Goal: Information Seeking & Learning: Learn about a topic

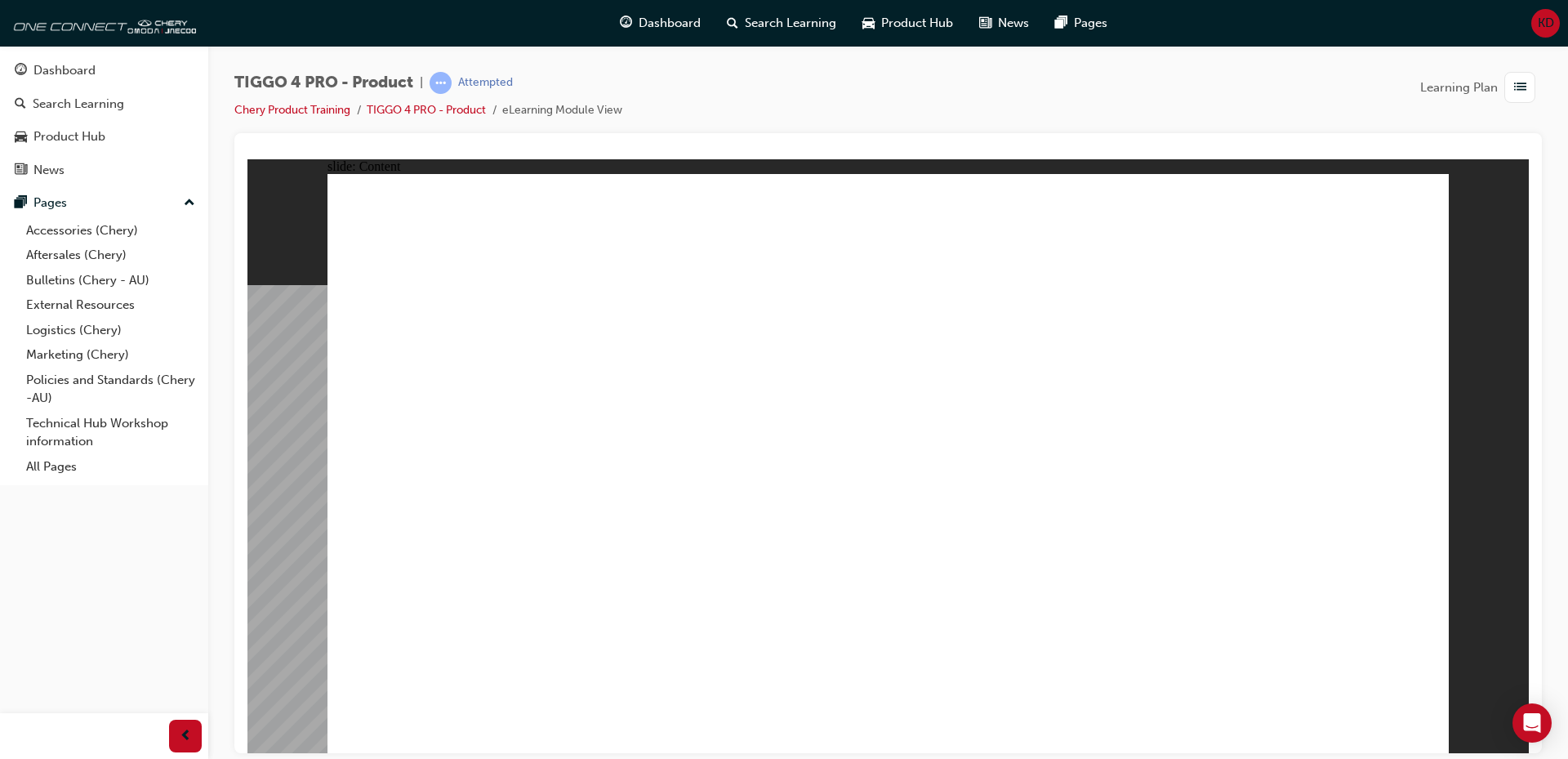
drag, startPoint x: 1422, startPoint y: 741, endPoint x: 1416, endPoint y: 730, distance: 12.5
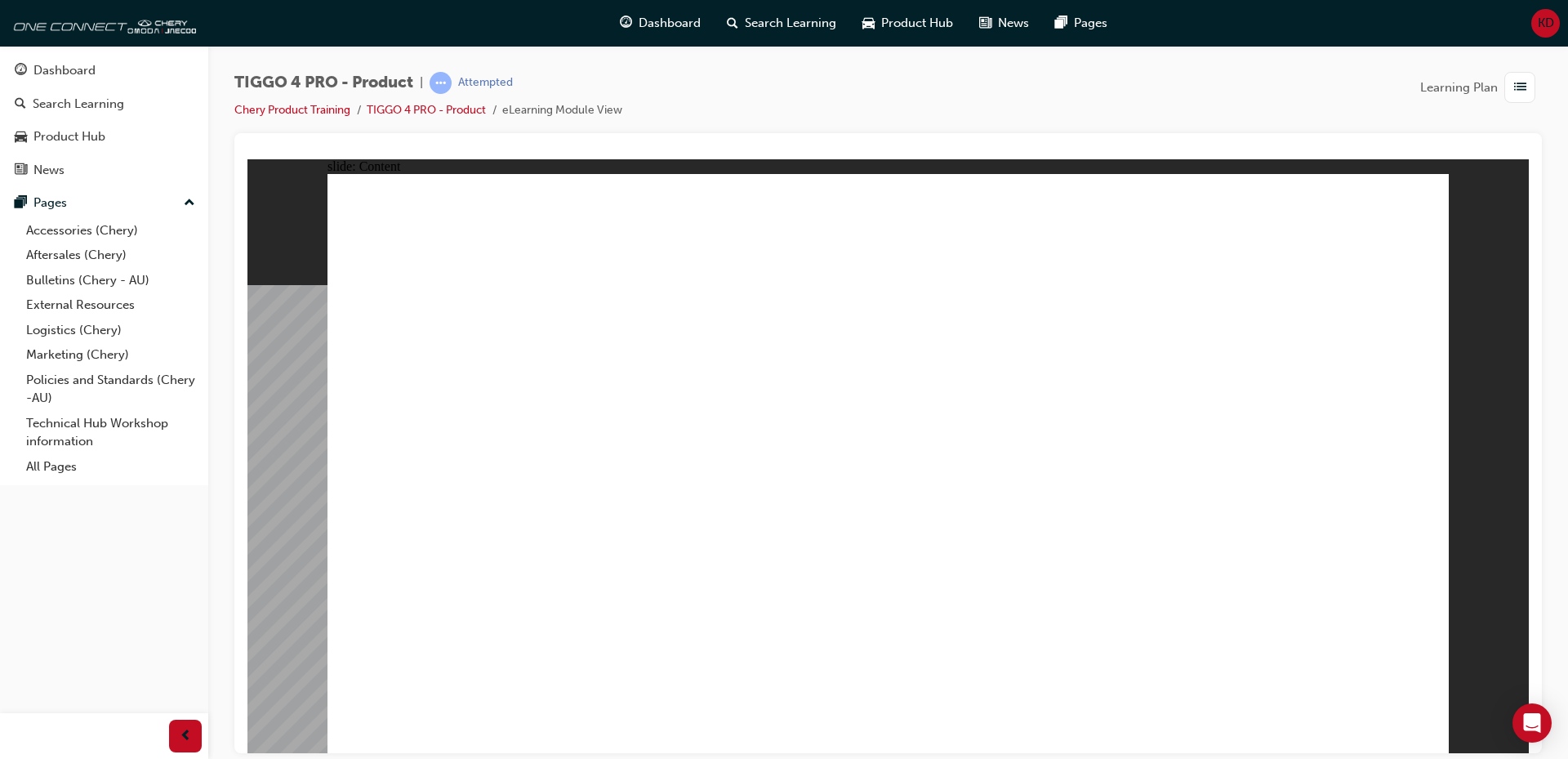
drag, startPoint x: 1416, startPoint y: 731, endPoint x: 1770, endPoint y: 881, distance: 384.5
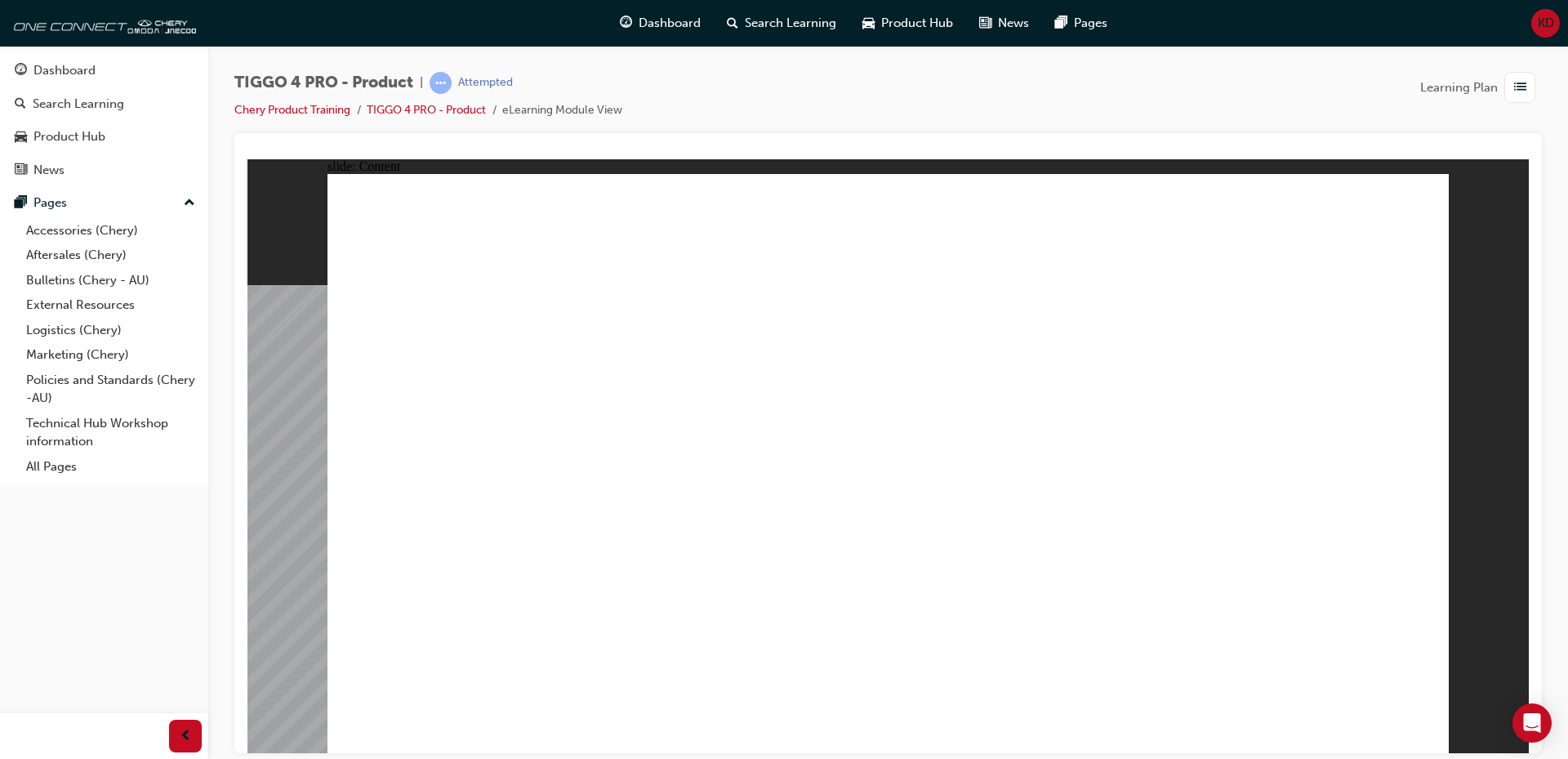
drag, startPoint x: 1426, startPoint y: 731, endPoint x: 1801, endPoint y: 827, distance: 387.1
drag, startPoint x: 1402, startPoint y: 727, endPoint x: 1420, endPoint y: 725, distance: 18.1
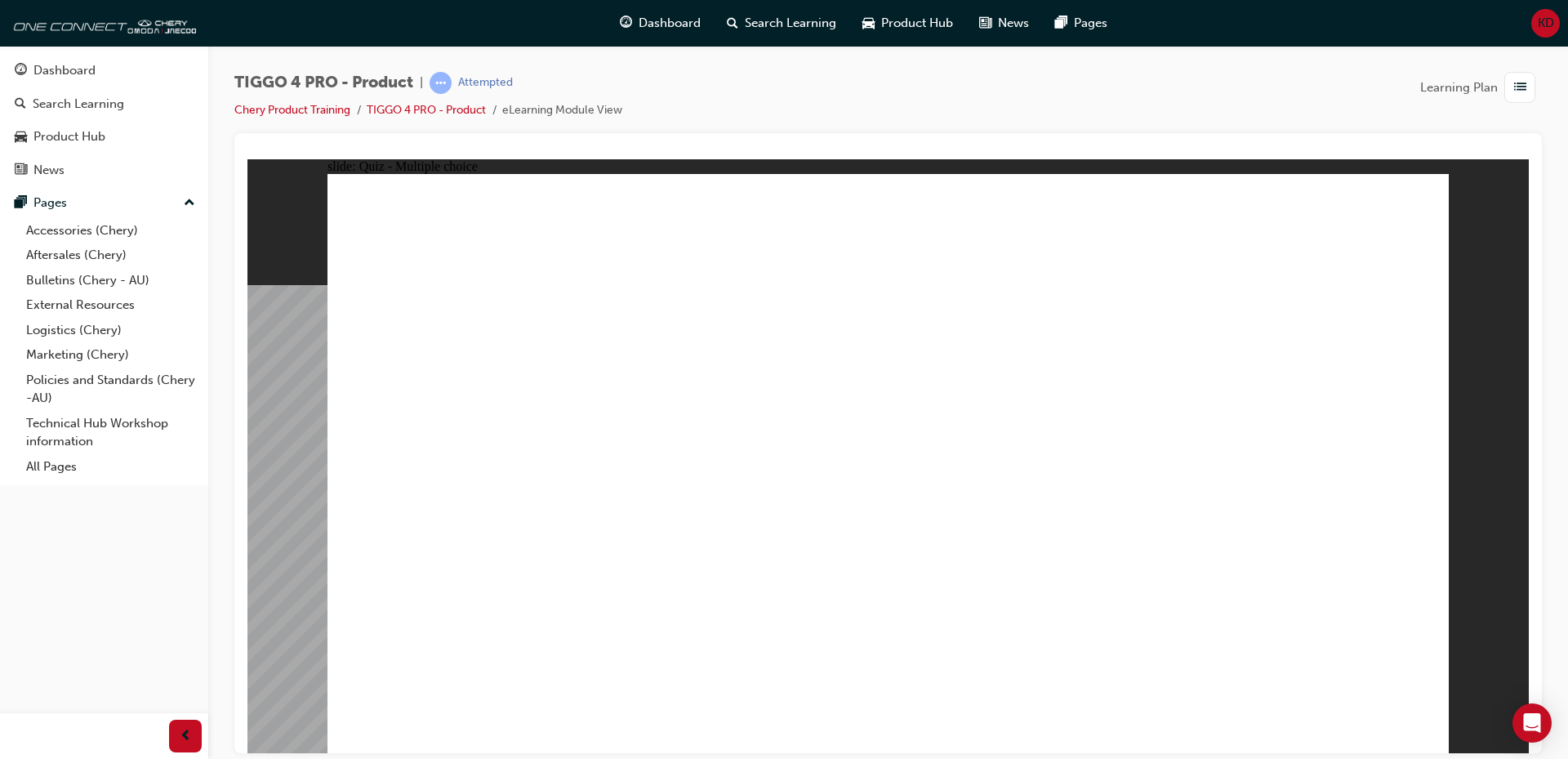
radio input "true"
drag, startPoint x: 1331, startPoint y: 364, endPoint x: 1332, endPoint y: 598, distance: 234.0
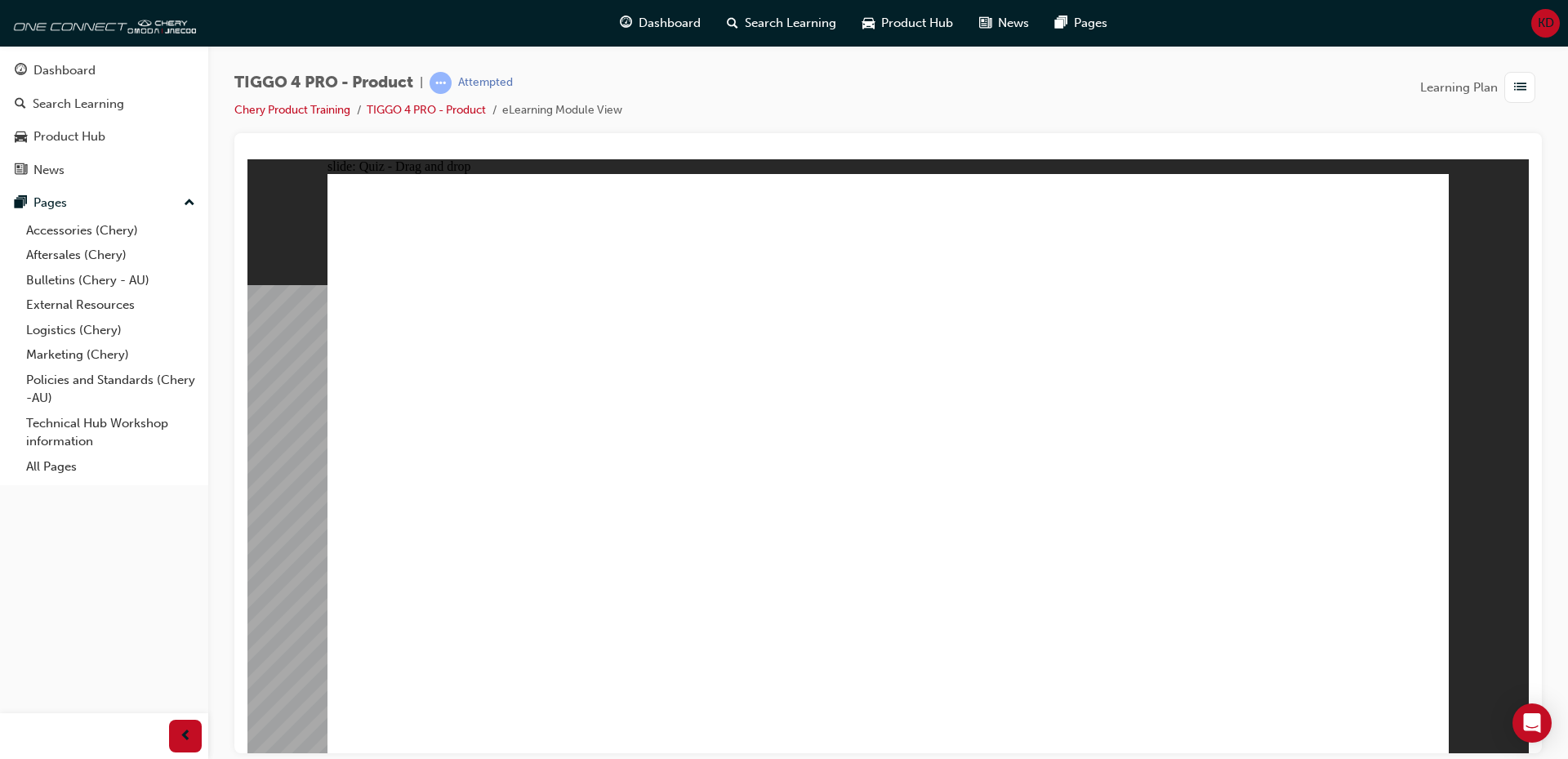
drag, startPoint x: 679, startPoint y: 404, endPoint x: 686, endPoint y: 588, distance: 184.1
drag, startPoint x: 1076, startPoint y: 374, endPoint x: 422, endPoint y: 595, distance: 690.3
drag, startPoint x: 418, startPoint y: 372, endPoint x: 889, endPoint y: 599, distance: 522.8
drag, startPoint x: 871, startPoint y: 381, endPoint x: 1122, endPoint y: 612, distance: 341.1
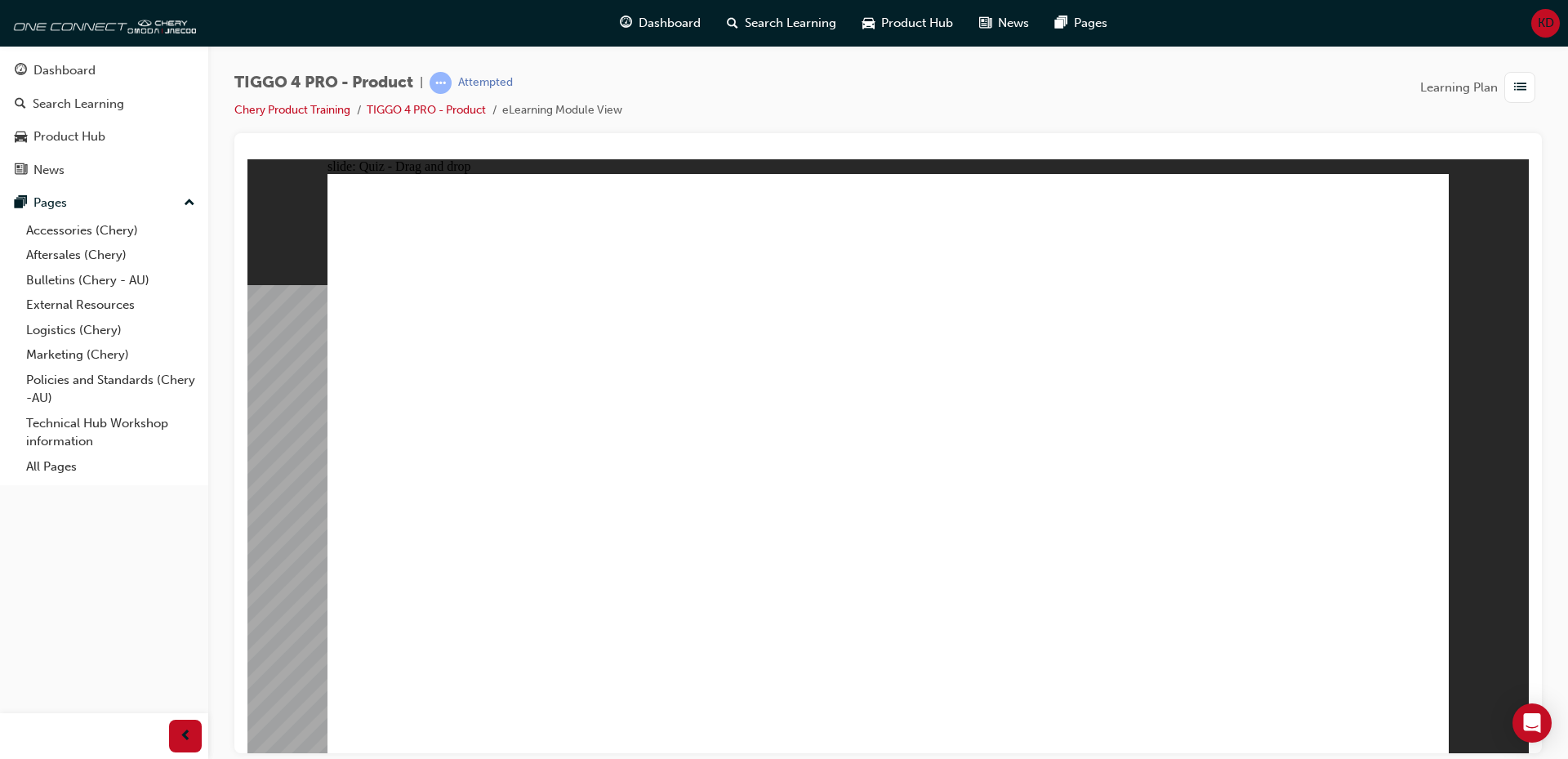
radio input "true"
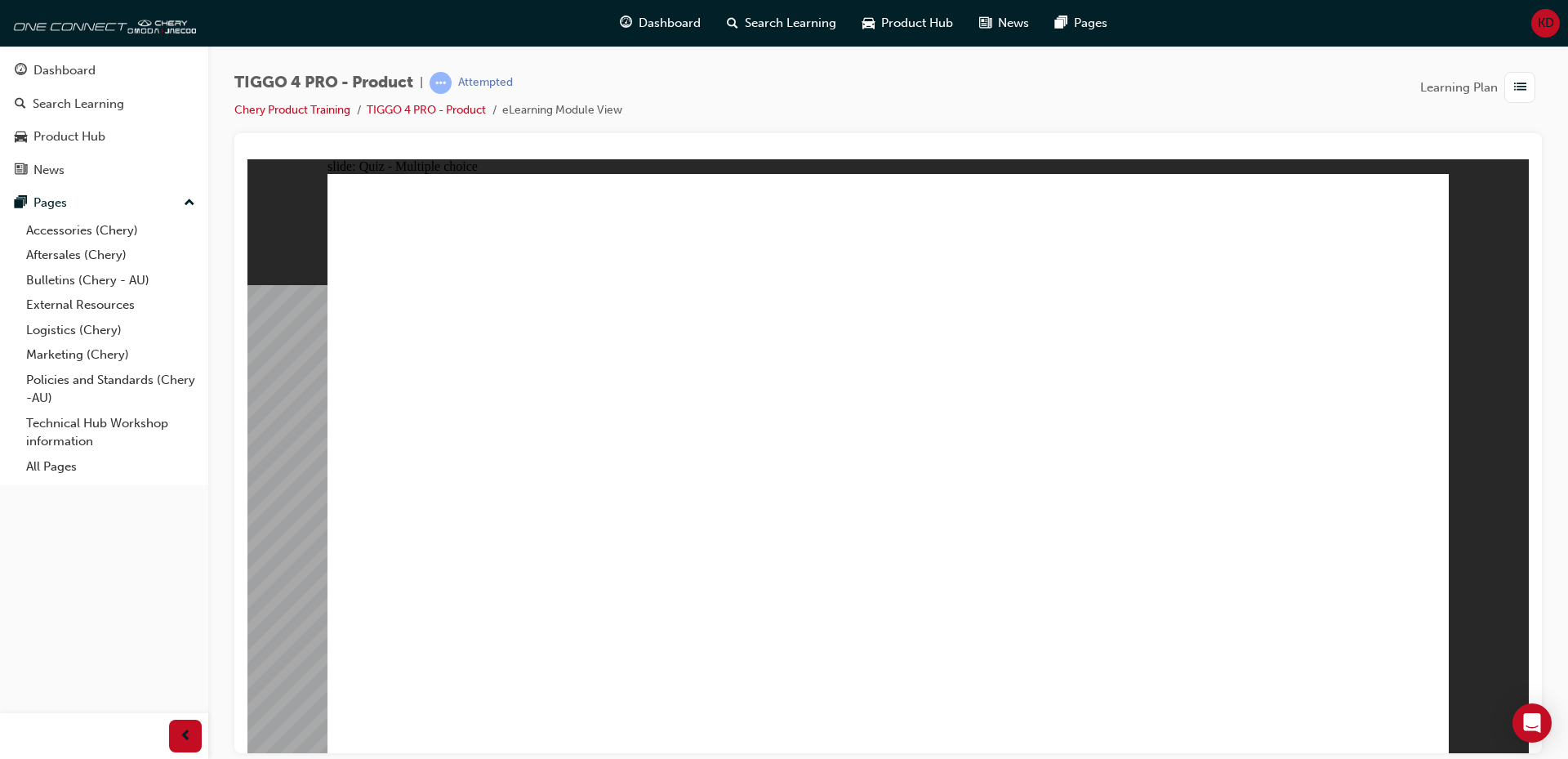
radio input "true"
drag, startPoint x: 490, startPoint y: 412, endPoint x: 1282, endPoint y: 339, distance: 795.4
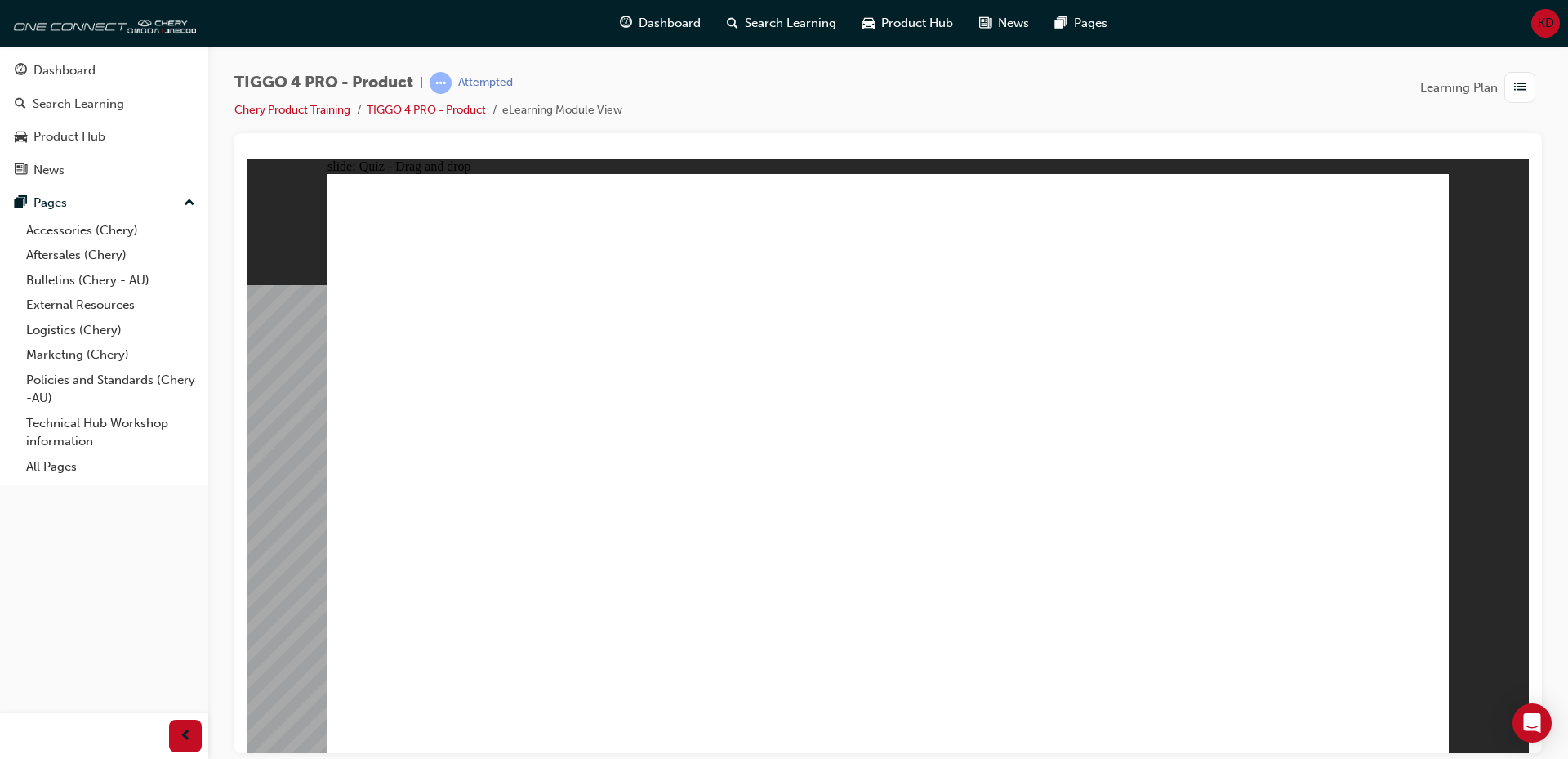
drag, startPoint x: 465, startPoint y: 531, endPoint x: 1000, endPoint y: 359, distance: 562.0
drag, startPoint x: 667, startPoint y: 535, endPoint x: 958, endPoint y: 389, distance: 325.6
drag, startPoint x: 482, startPoint y: 472, endPoint x: 1269, endPoint y: 400, distance: 790.3
drag, startPoint x: 705, startPoint y: 414, endPoint x: 1001, endPoint y: 423, distance: 296.1
drag, startPoint x: 660, startPoint y: 467, endPoint x: 1220, endPoint y: 443, distance: 560.5
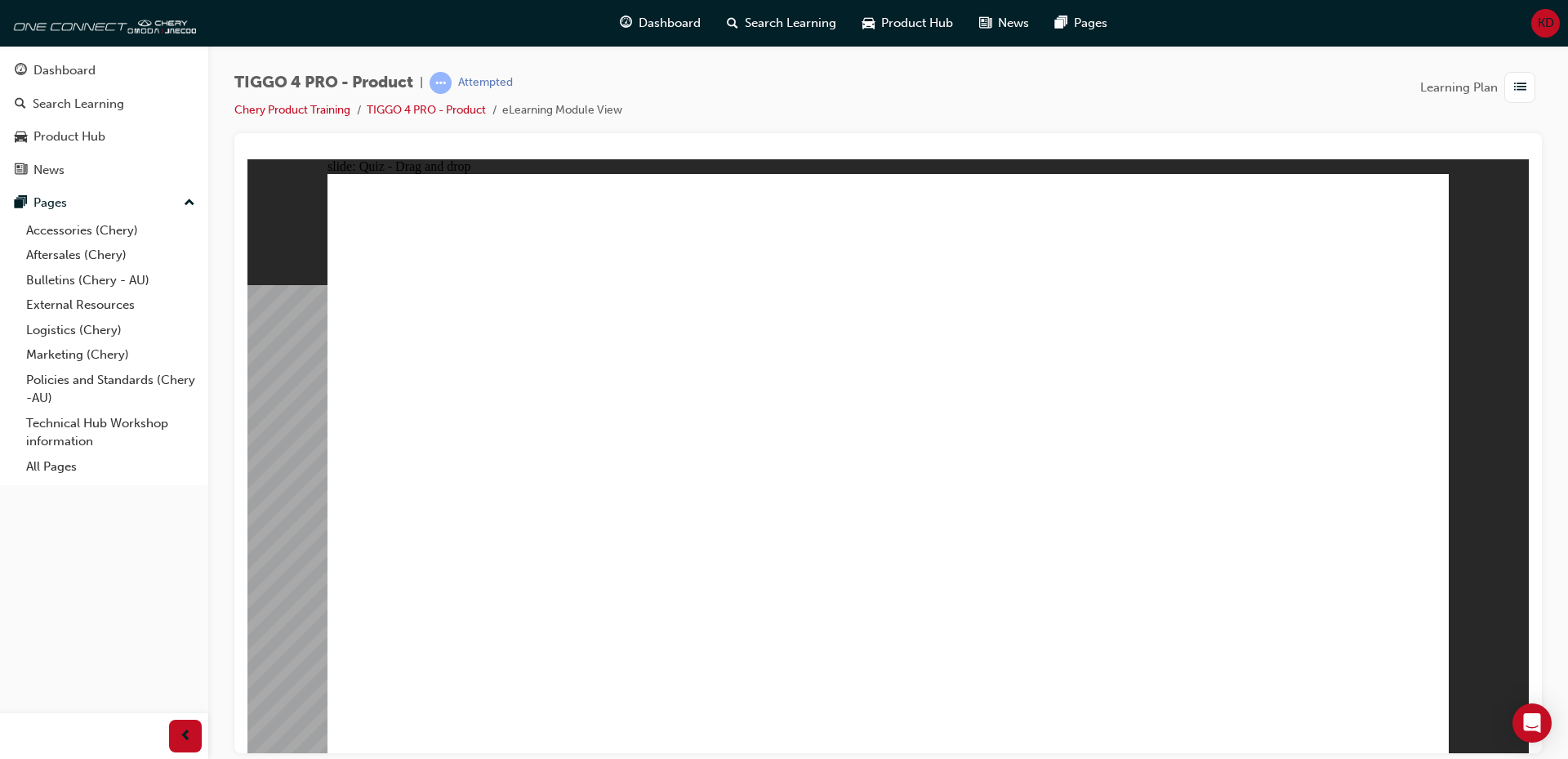
drag, startPoint x: 434, startPoint y: 587, endPoint x: 929, endPoint y: 515, distance: 500.2
drag, startPoint x: 1017, startPoint y: 456, endPoint x: 1294, endPoint y: 457, distance: 277.0
drag, startPoint x: 1294, startPoint y: 457, endPoint x: 1031, endPoint y: 471, distance: 263.4
drag, startPoint x: 1003, startPoint y: 454, endPoint x: 1255, endPoint y: 461, distance: 252.1
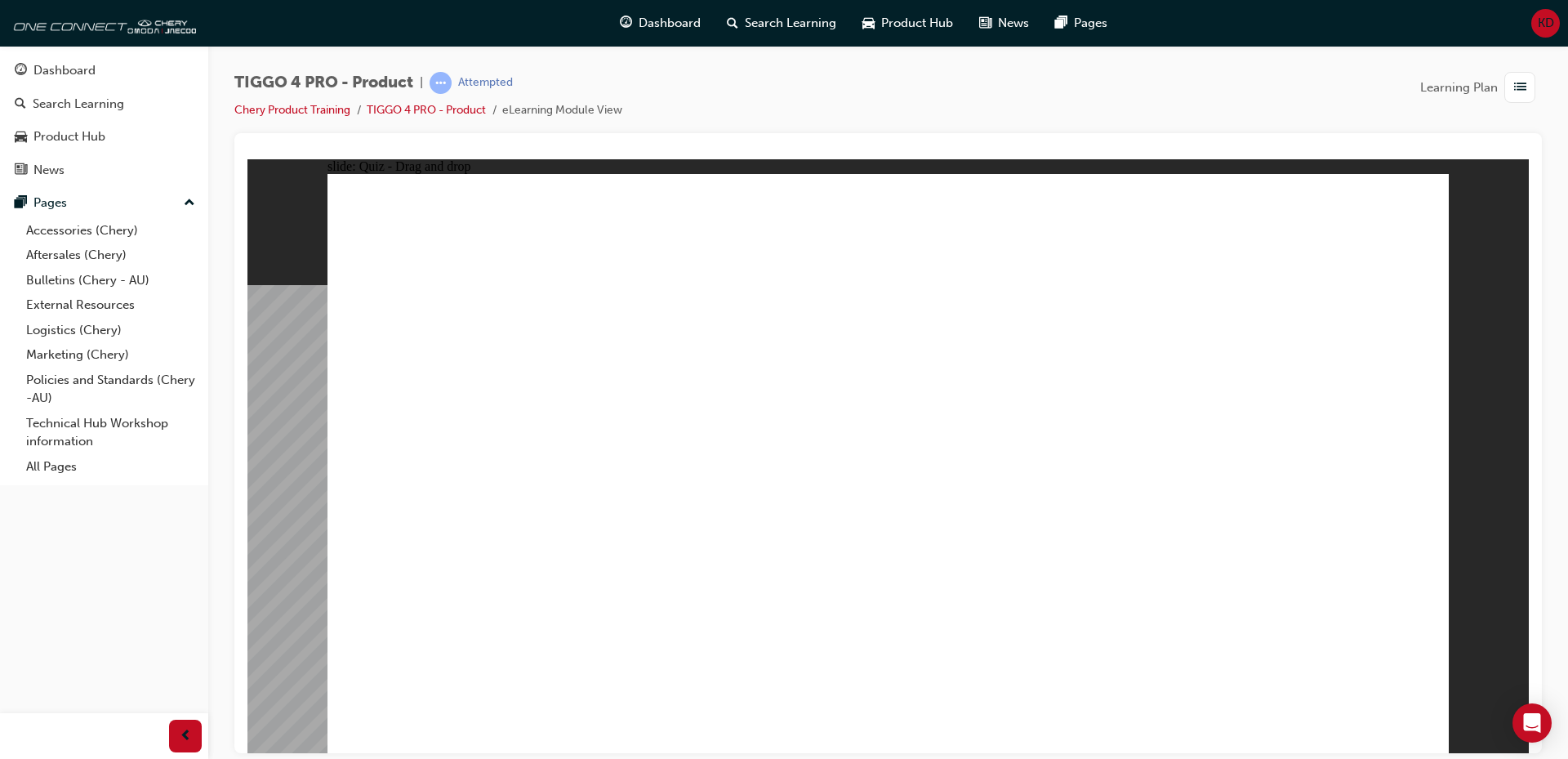
radio input "true"
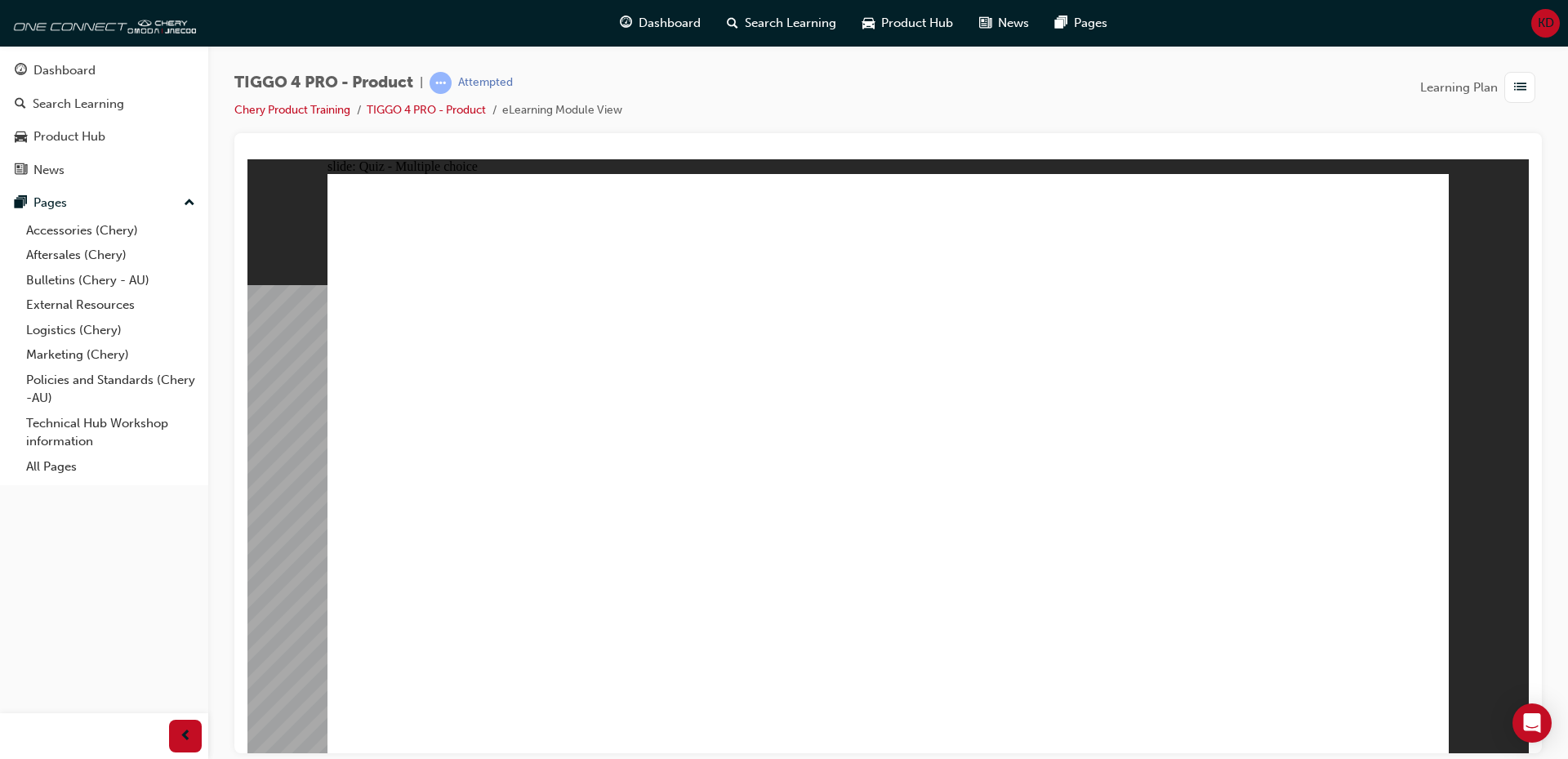
radio input "true"
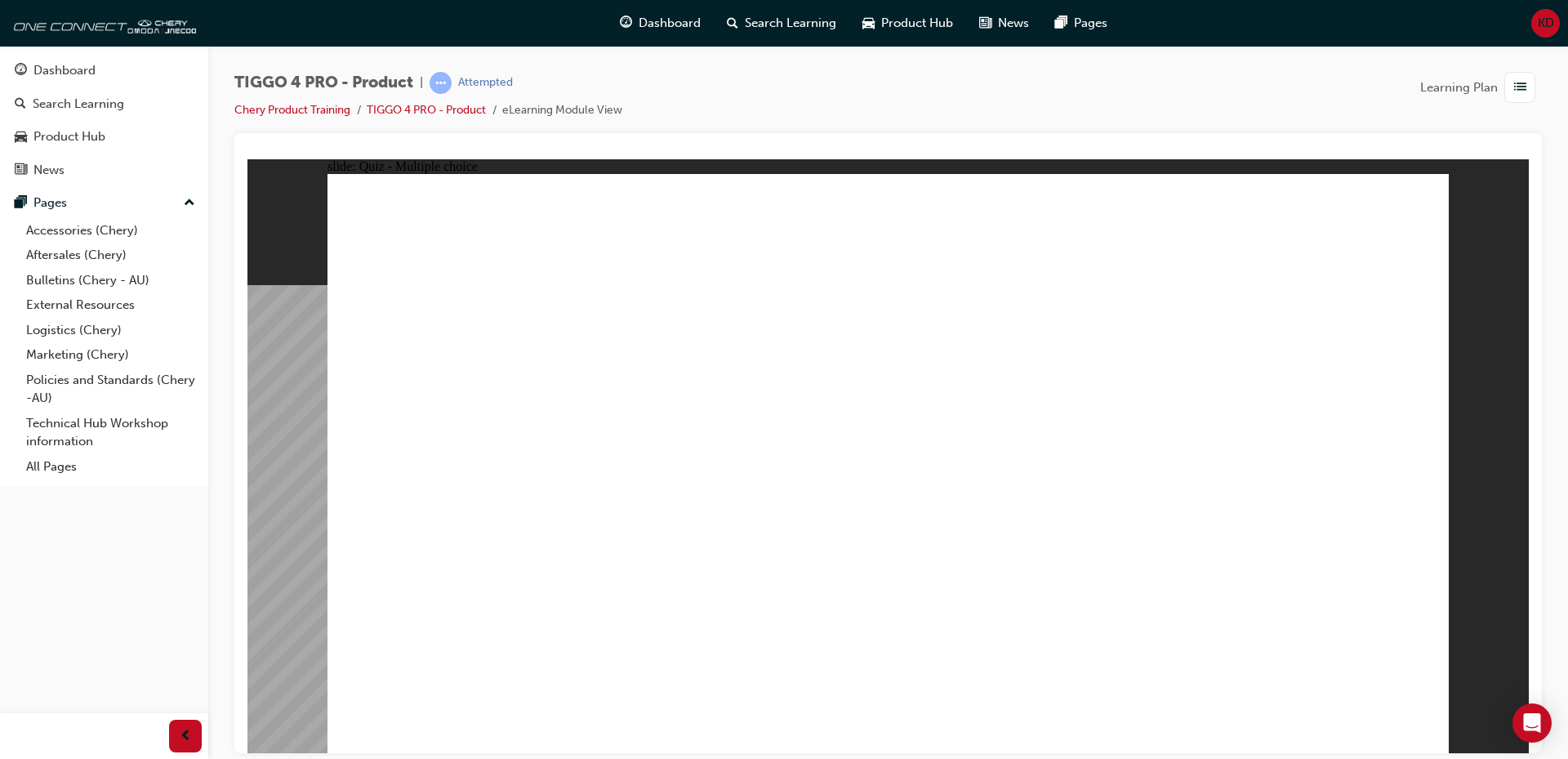
radio input "true"
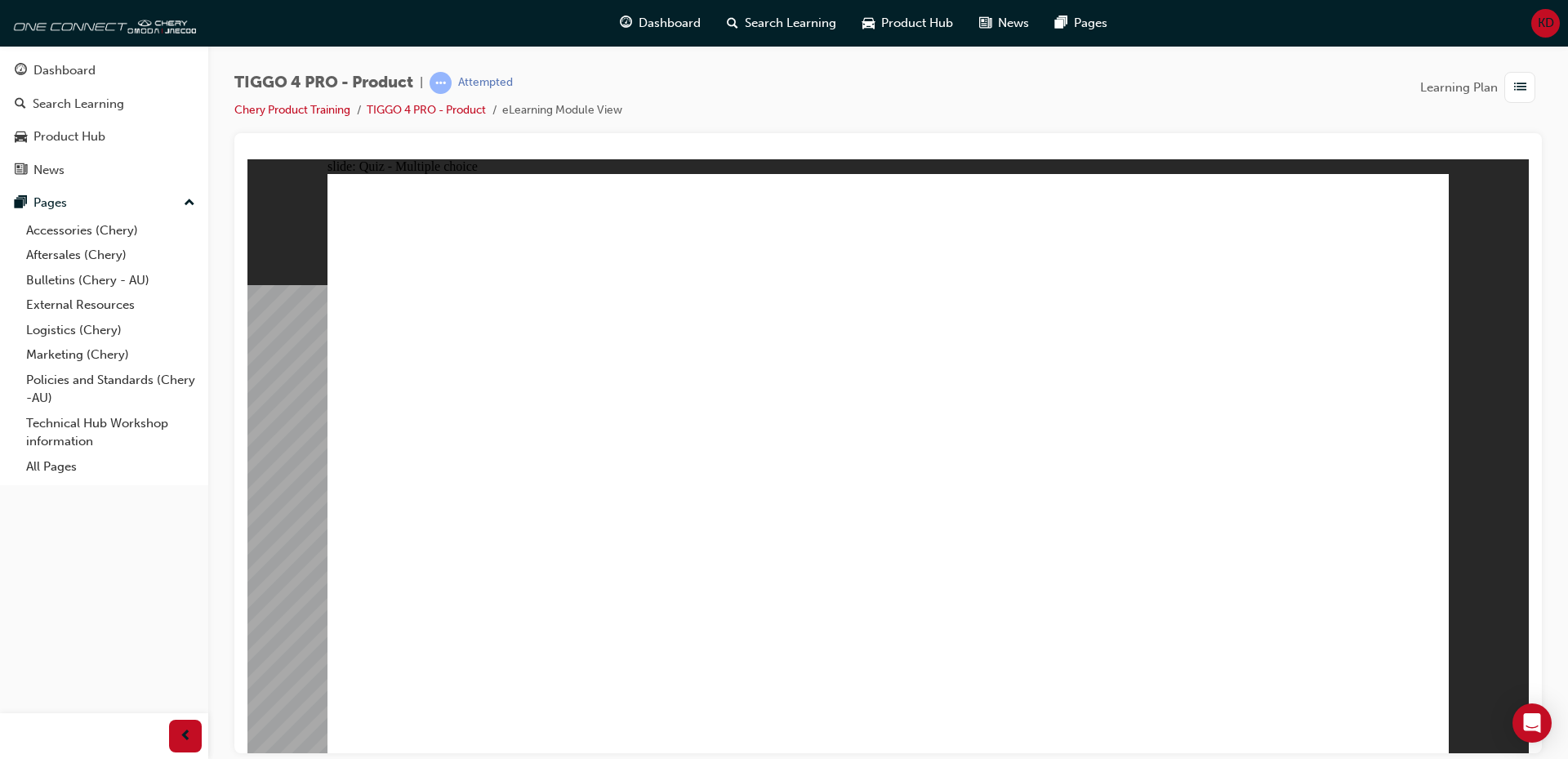
radio input "true"
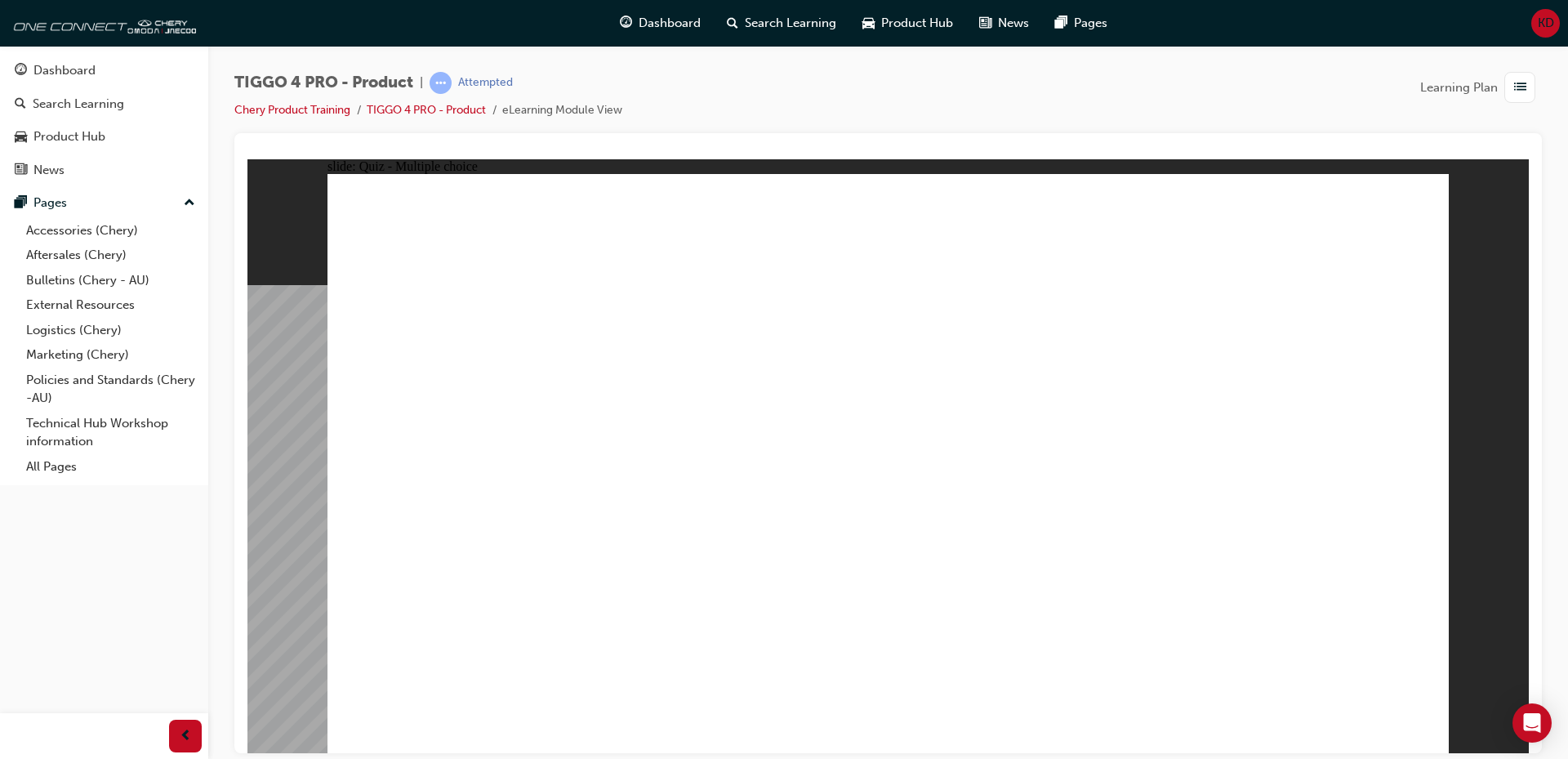
radio input "true"
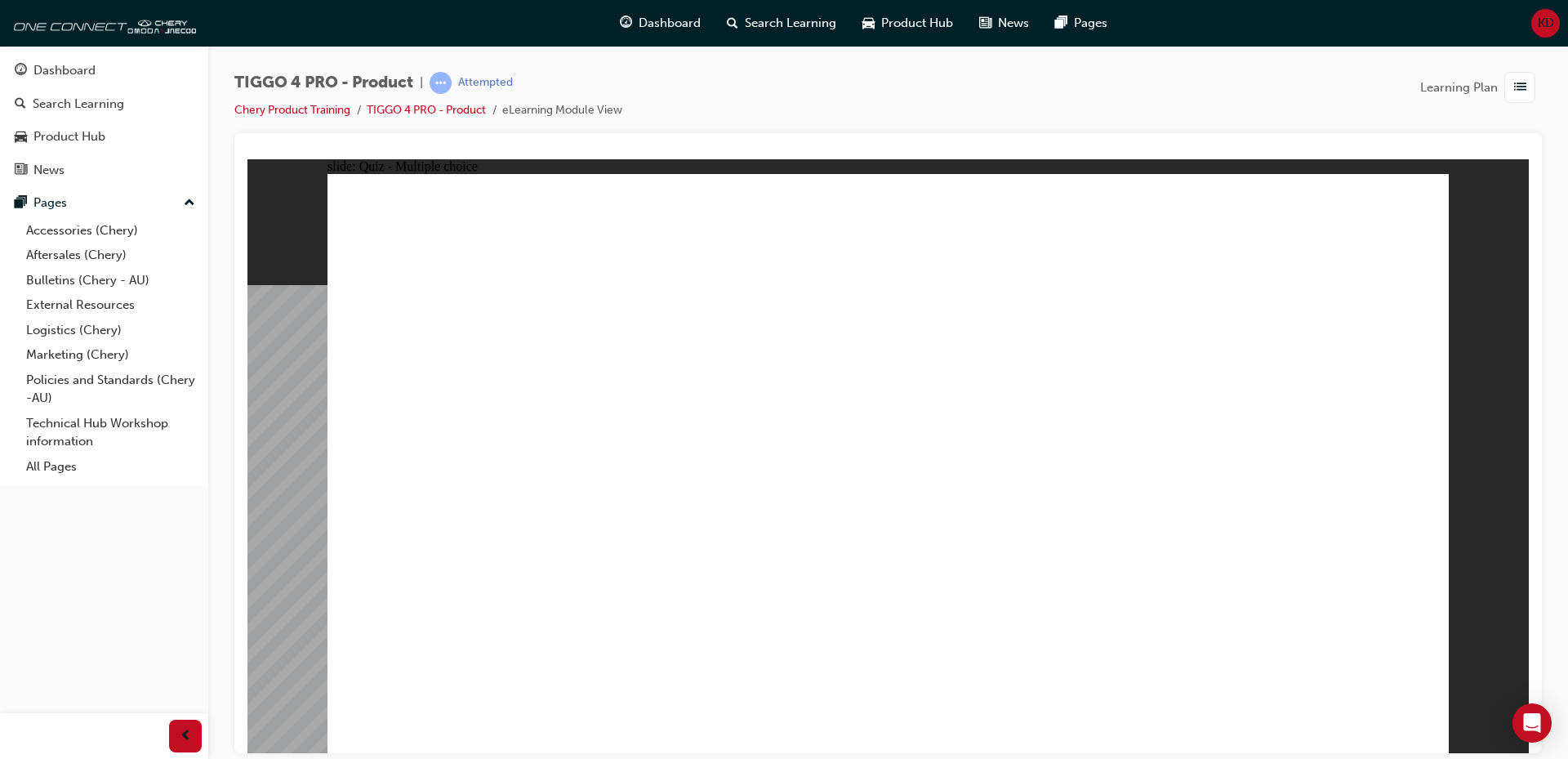
drag, startPoint x: 461, startPoint y: 382, endPoint x: 919, endPoint y: 619, distance: 515.7
drag, startPoint x: 705, startPoint y: 368, endPoint x: 699, endPoint y: 614, distance: 246.1
drag, startPoint x: 1337, startPoint y: 360, endPoint x: 1343, endPoint y: 598, distance: 238.1
drag, startPoint x: 1075, startPoint y: 365, endPoint x: 418, endPoint y: 600, distance: 697.8
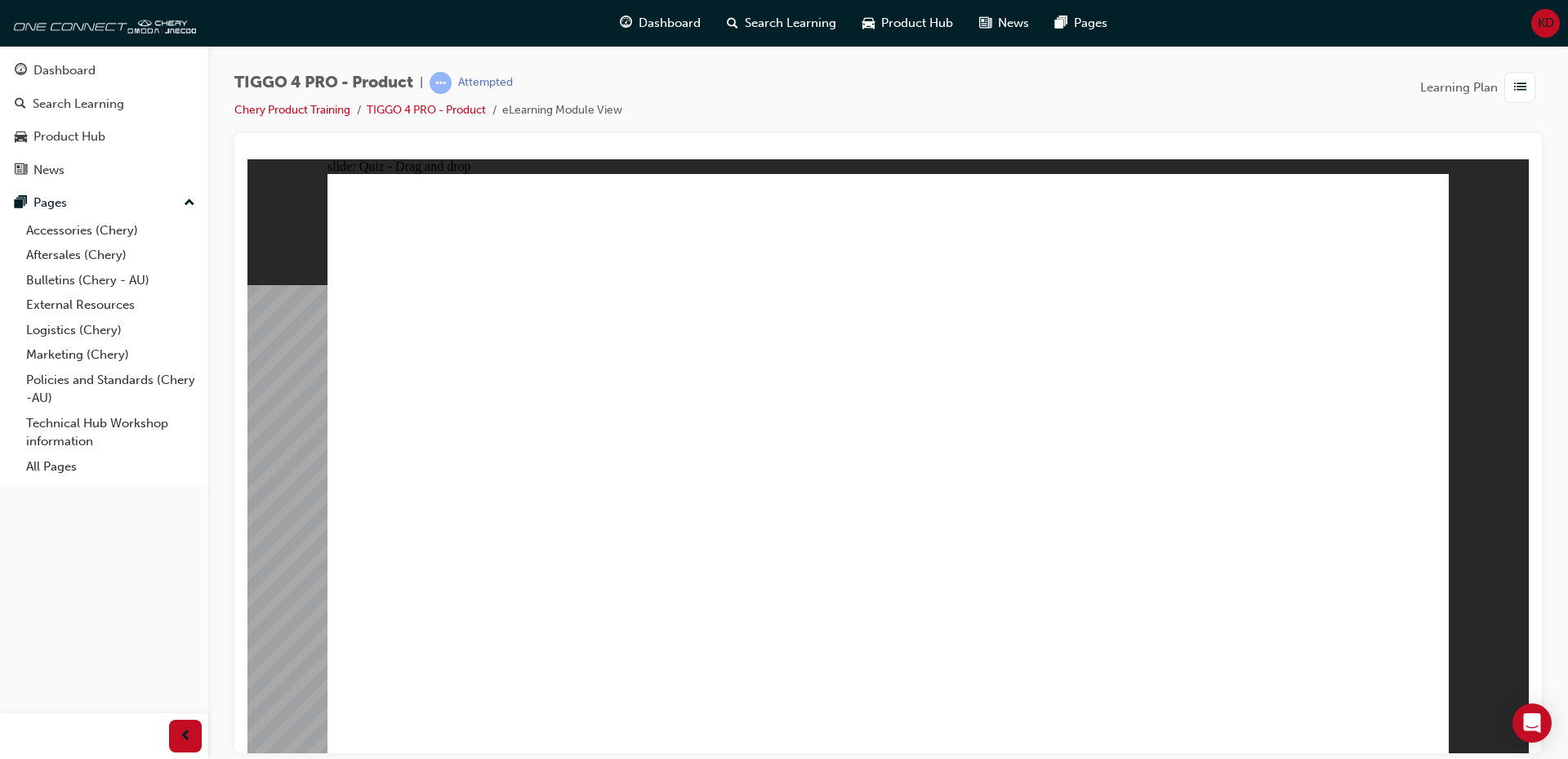
drag, startPoint x: 892, startPoint y: 366, endPoint x: 1102, endPoint y: 598, distance: 312.9
radio input "true"
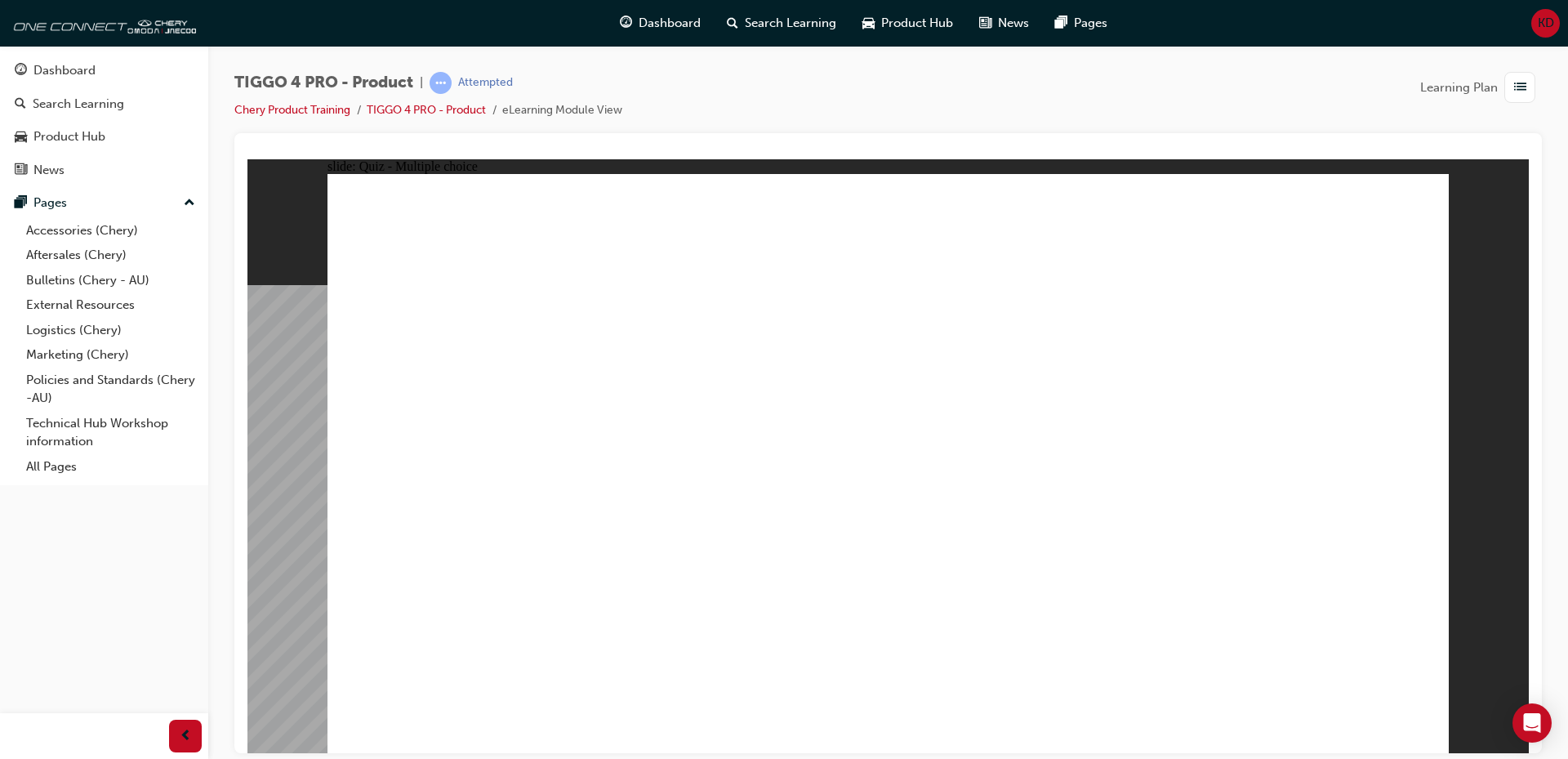
radio input "true"
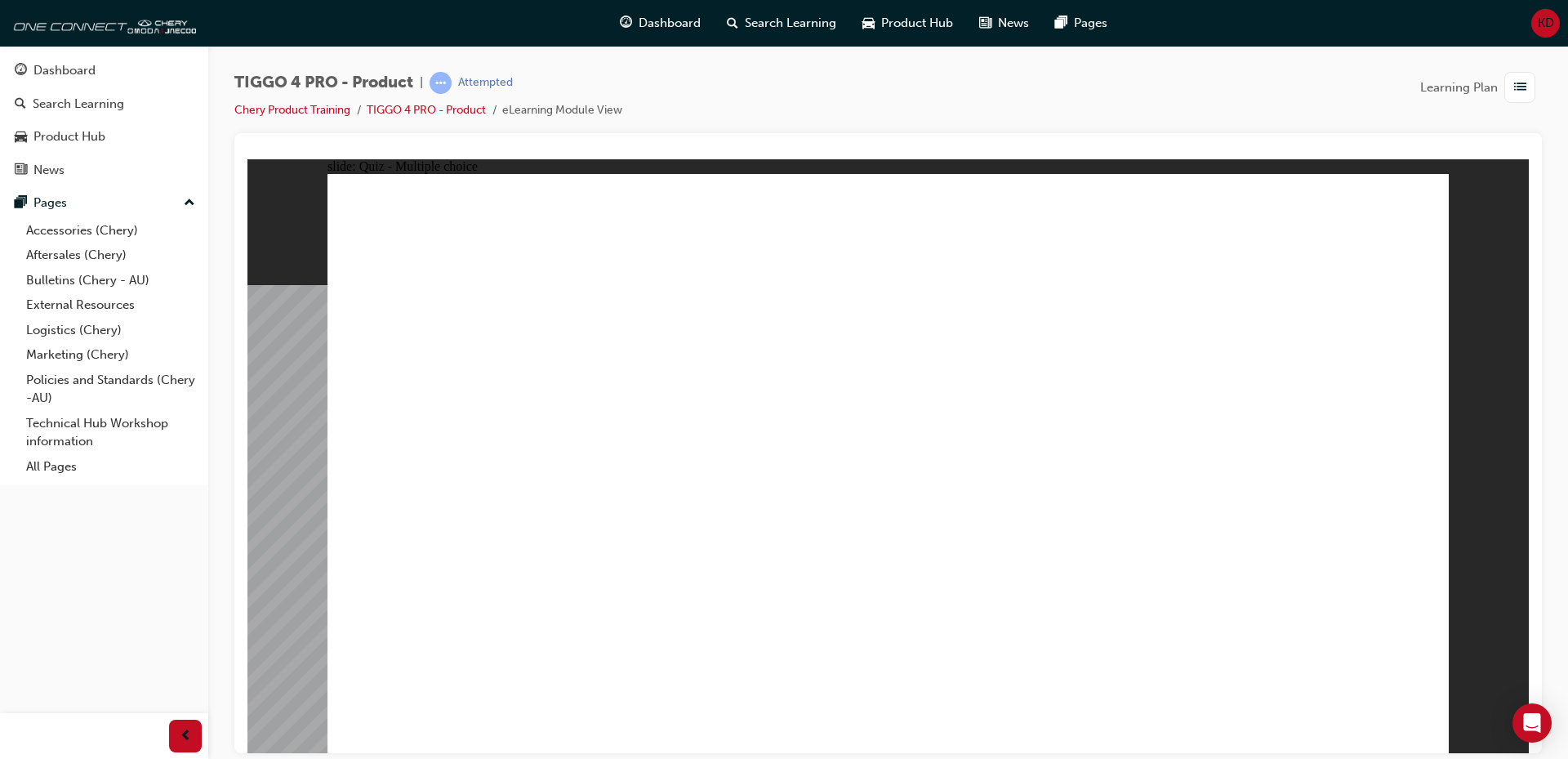
drag, startPoint x: 526, startPoint y: 418, endPoint x: 1335, endPoint y: 415, distance: 809.0
drag, startPoint x: 459, startPoint y: 540, endPoint x: 990, endPoint y: 408, distance: 547.2
drag, startPoint x: 717, startPoint y: 407, endPoint x: 1024, endPoint y: 377, distance: 308.5
drag, startPoint x: 749, startPoint y: 456, endPoint x: 1333, endPoint y: 433, distance: 584.5
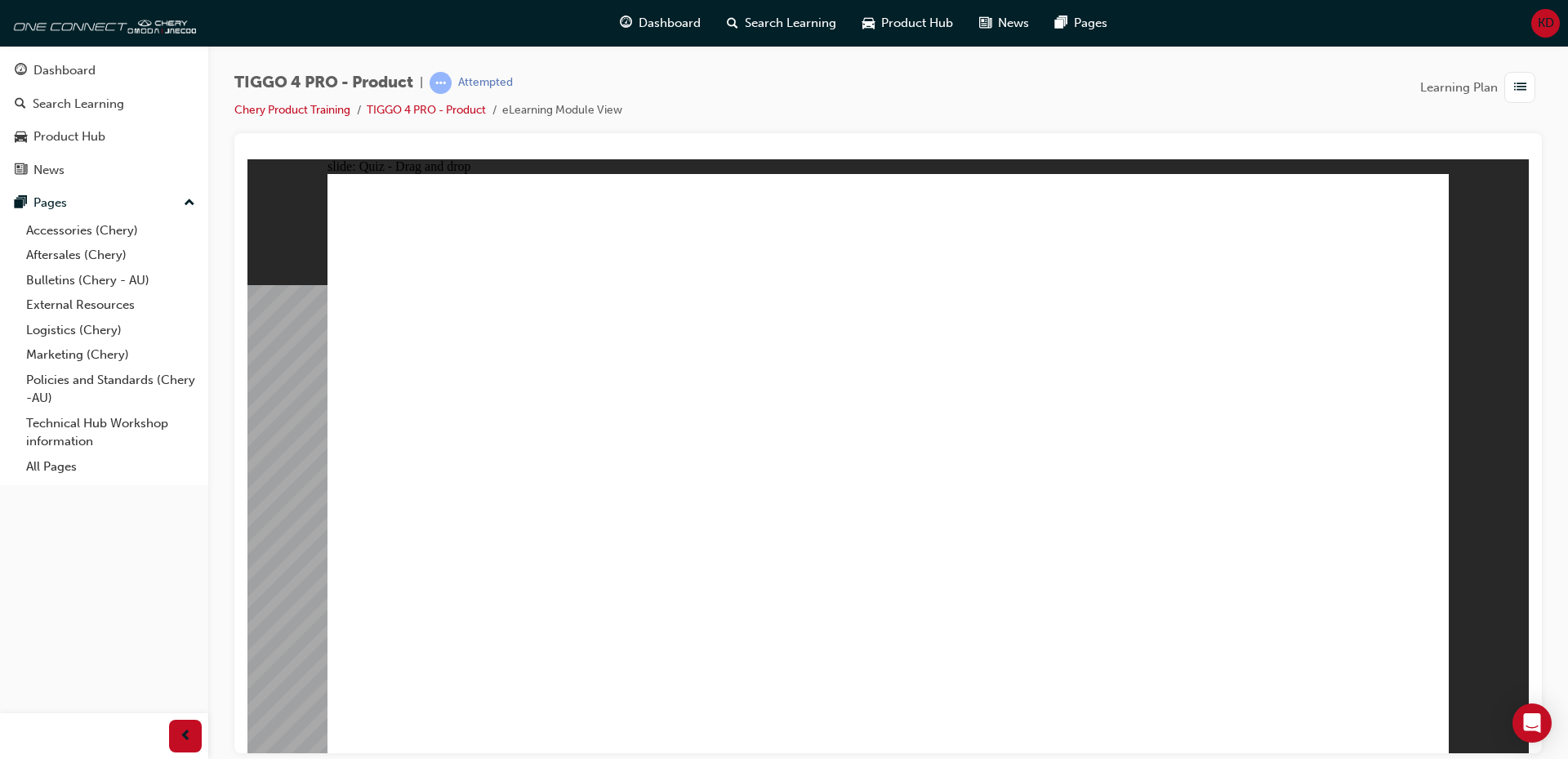
drag, startPoint x: 709, startPoint y: 532, endPoint x: 1025, endPoint y: 449, distance: 326.7
drag, startPoint x: 630, startPoint y: 482, endPoint x: 999, endPoint y: 479, distance: 369.0
drag, startPoint x: 526, startPoint y: 581, endPoint x: 1055, endPoint y: 467, distance: 541.1
drag, startPoint x: 1042, startPoint y: 452, endPoint x: 1352, endPoint y: 447, distance: 310.0
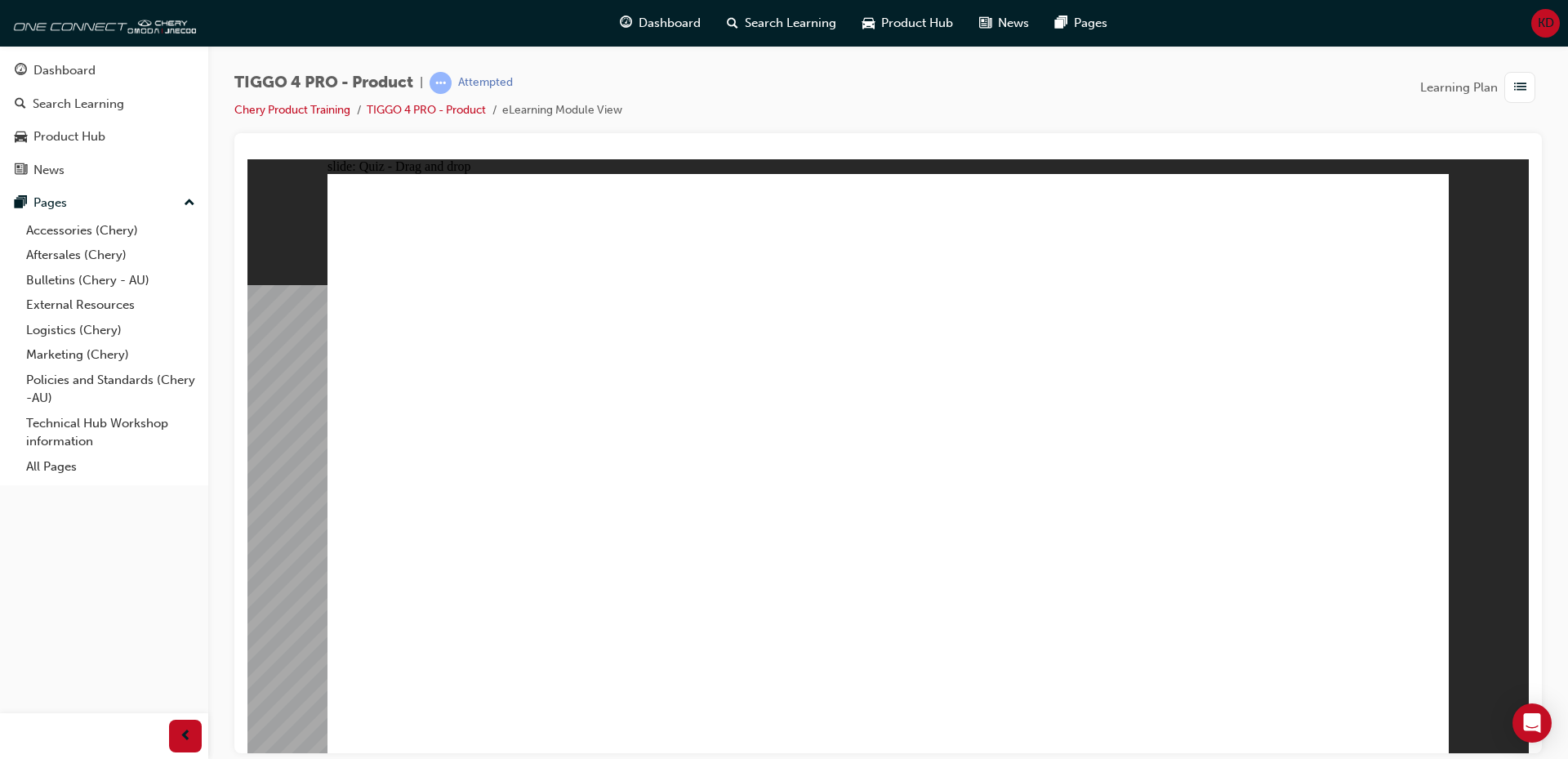
radio input "true"
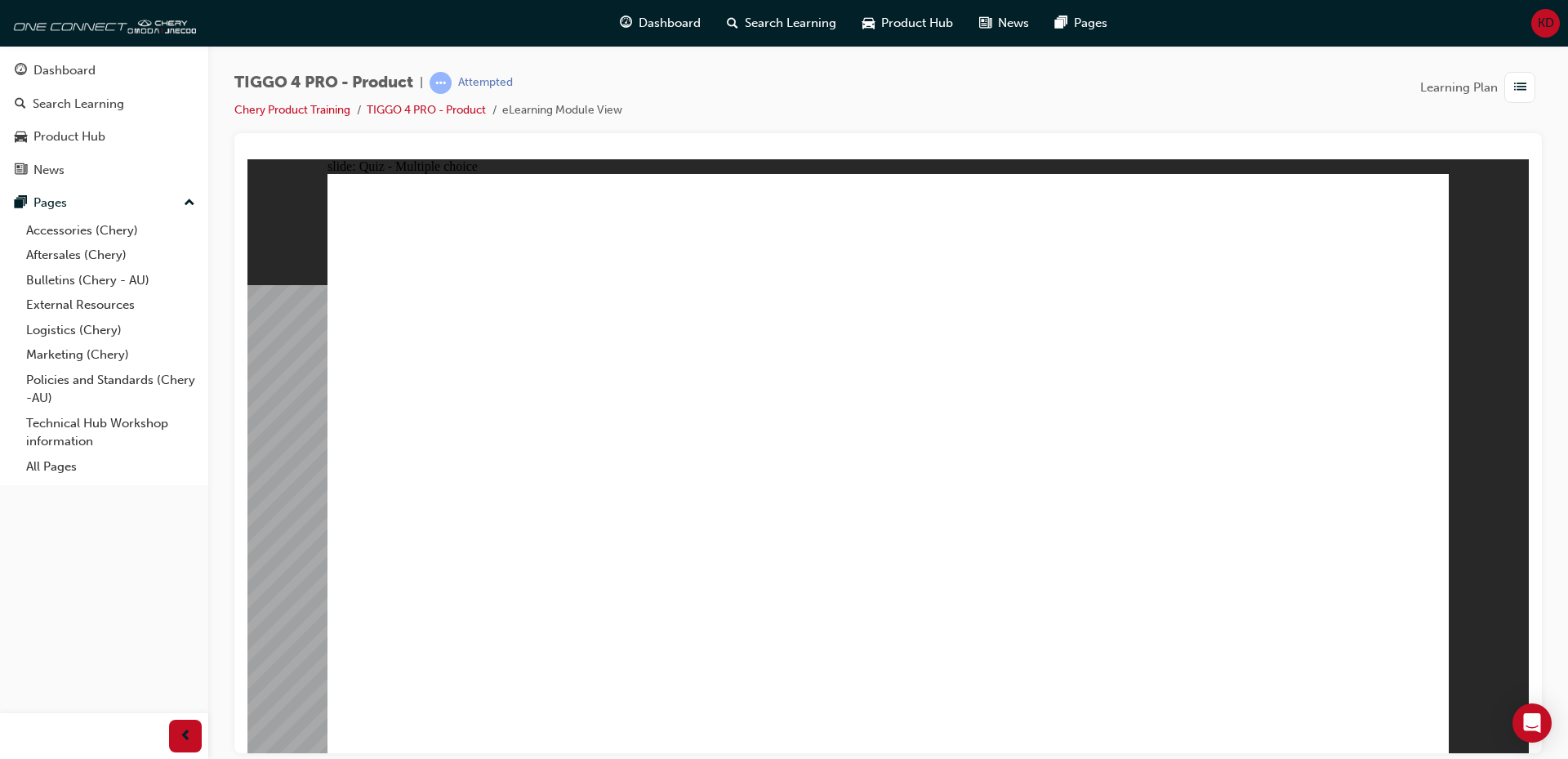
radio input "true"
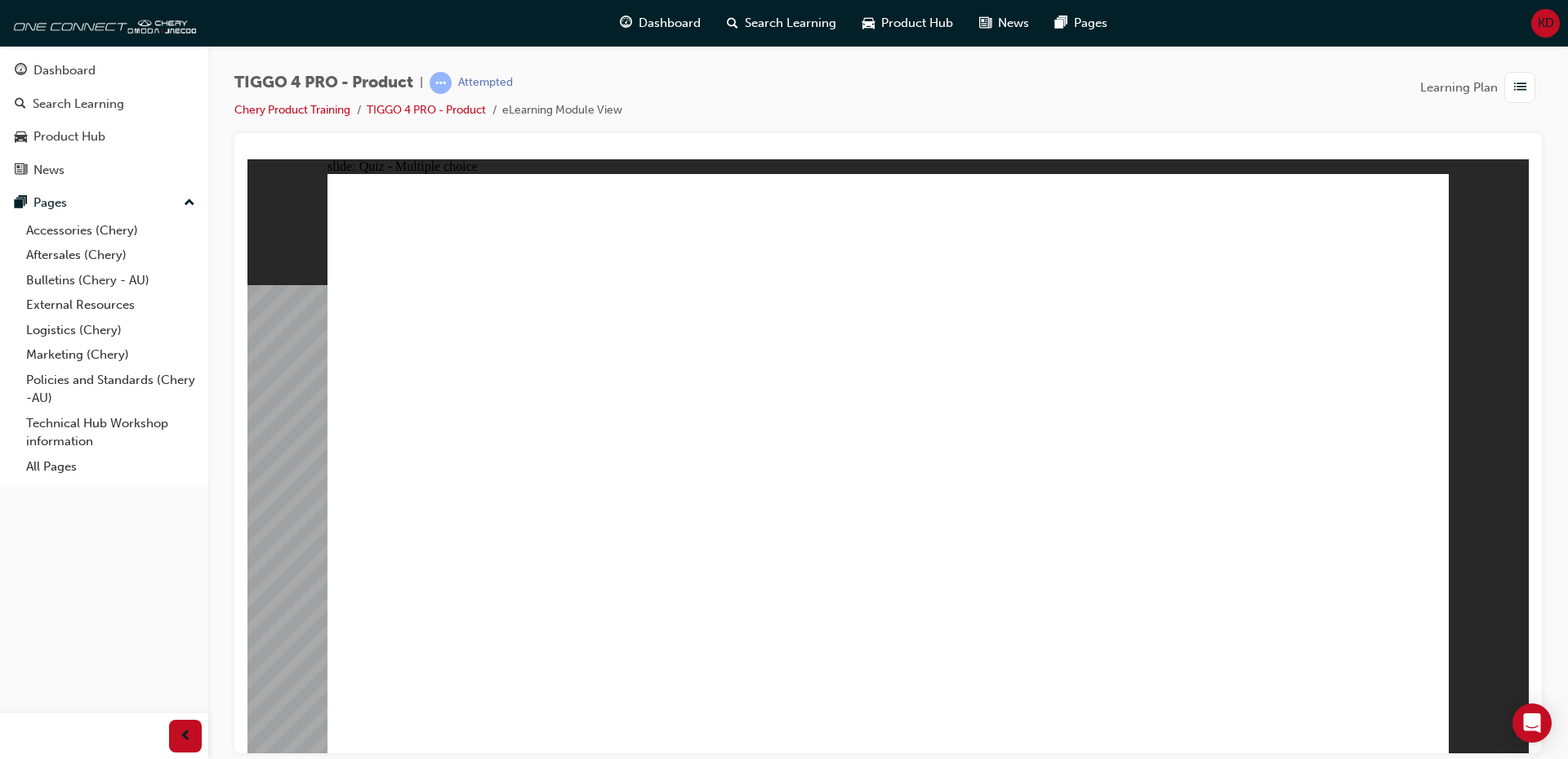
radio input "true"
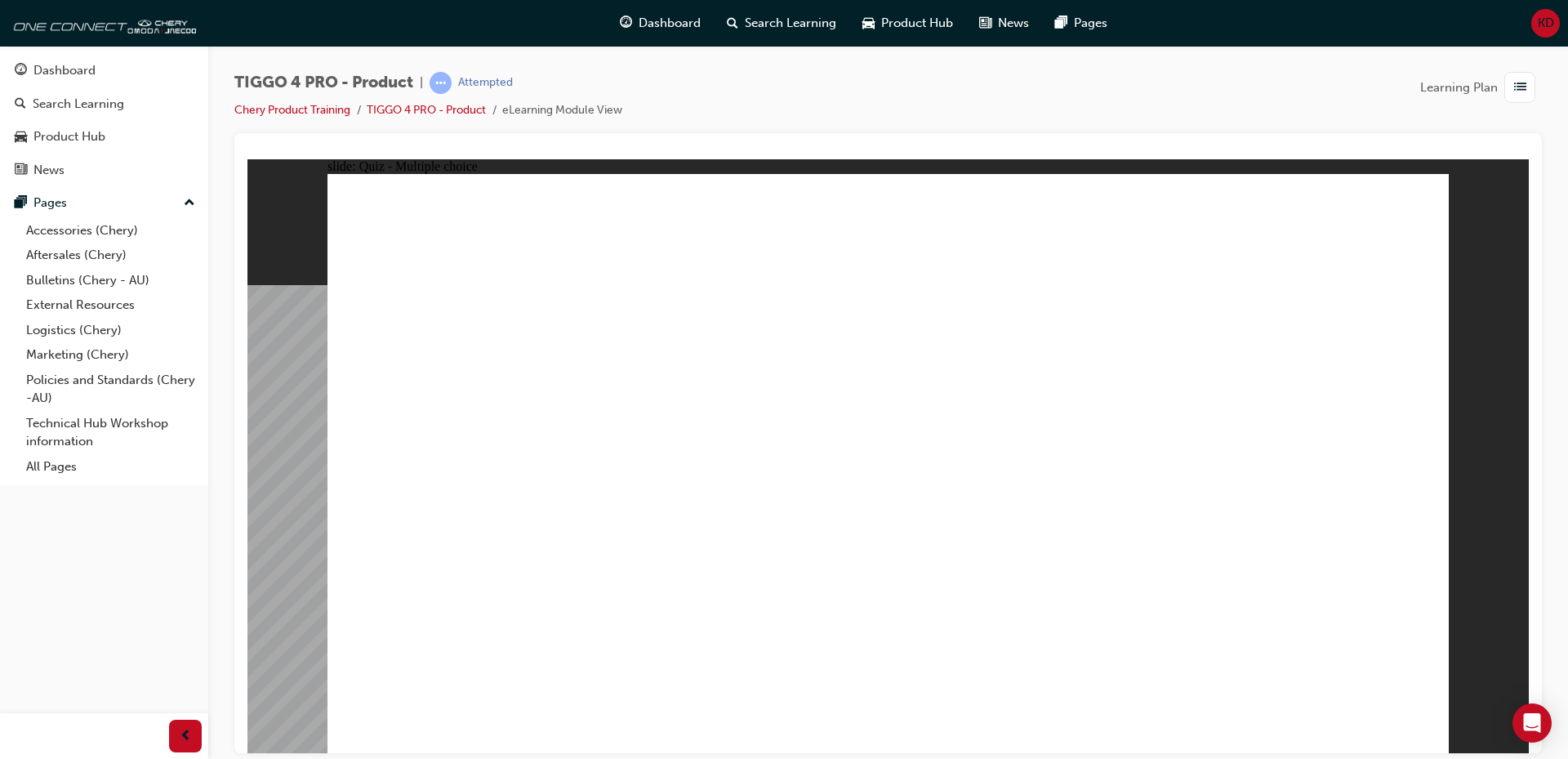
radio input "true"
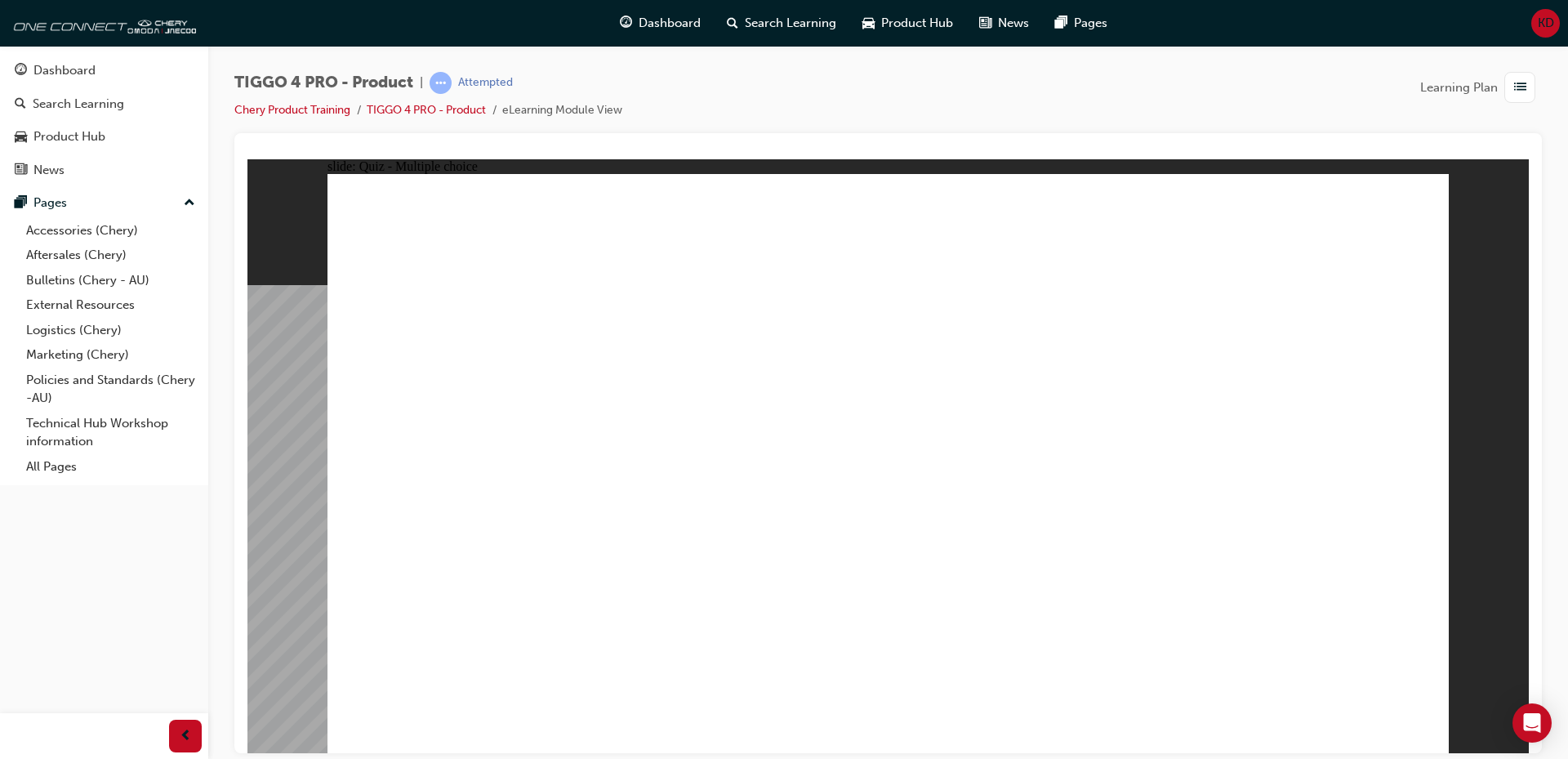
radio input "true"
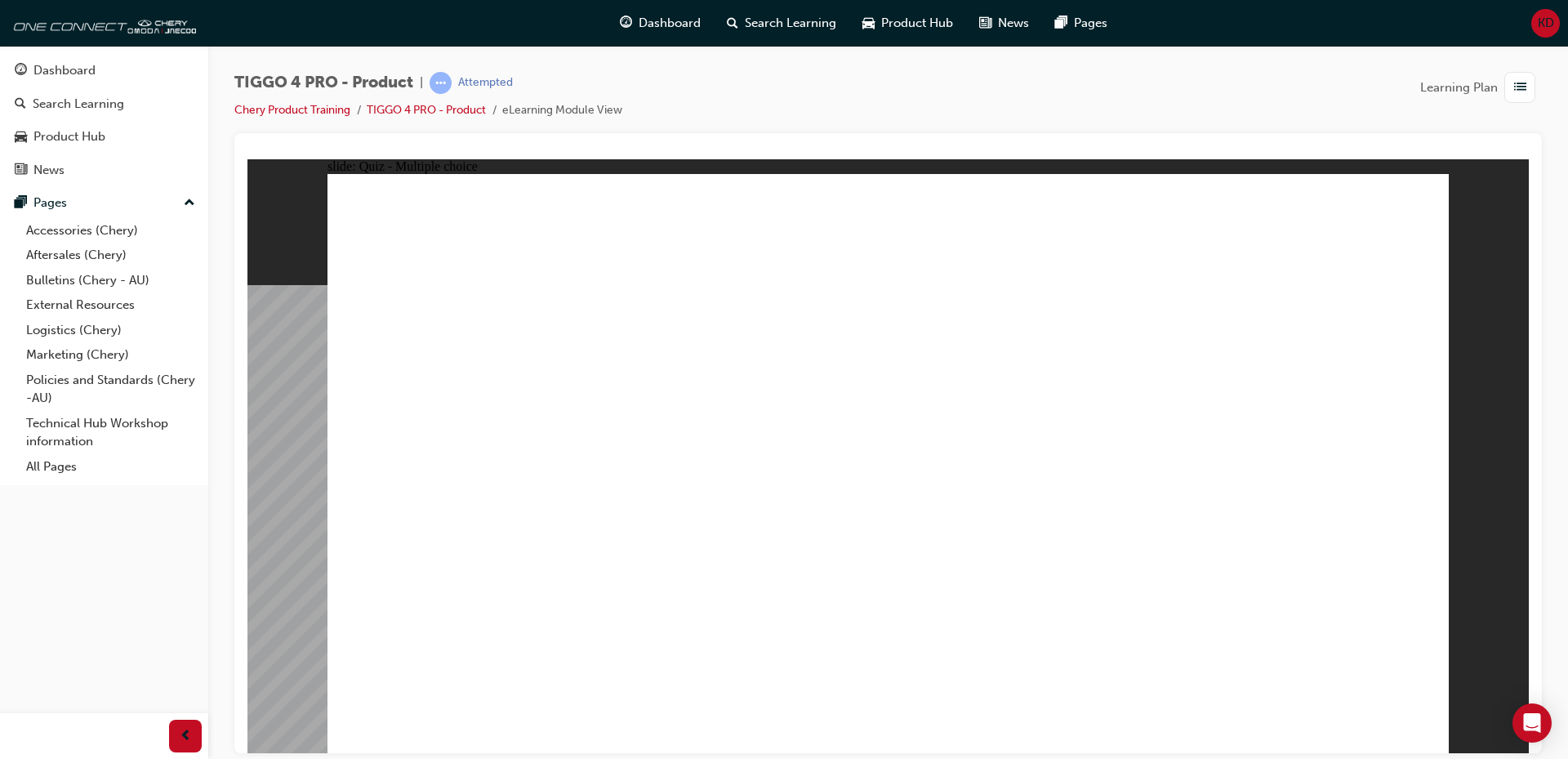
drag, startPoint x: 438, startPoint y: 371, endPoint x: 895, endPoint y: 598, distance: 510.3
drag, startPoint x: 682, startPoint y: 364, endPoint x: 695, endPoint y: 572, distance: 208.4
drag, startPoint x: 877, startPoint y: 355, endPoint x: 1114, endPoint y: 387, distance: 239.2
drag, startPoint x: 693, startPoint y: 481, endPoint x: 467, endPoint y: 586, distance: 249.2
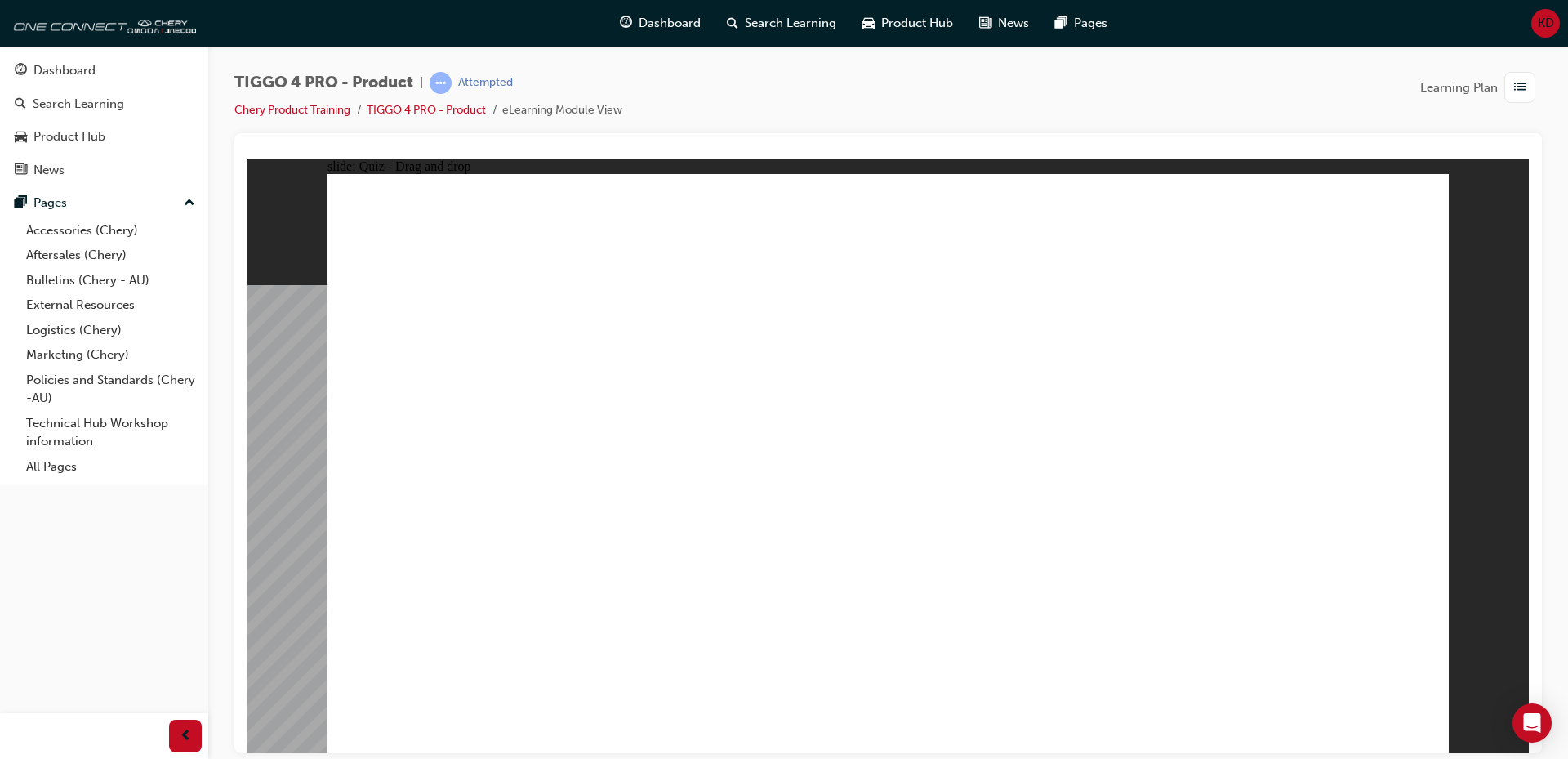
drag, startPoint x: 1322, startPoint y: 396, endPoint x: 1326, endPoint y: 591, distance: 195.0
radio input "true"
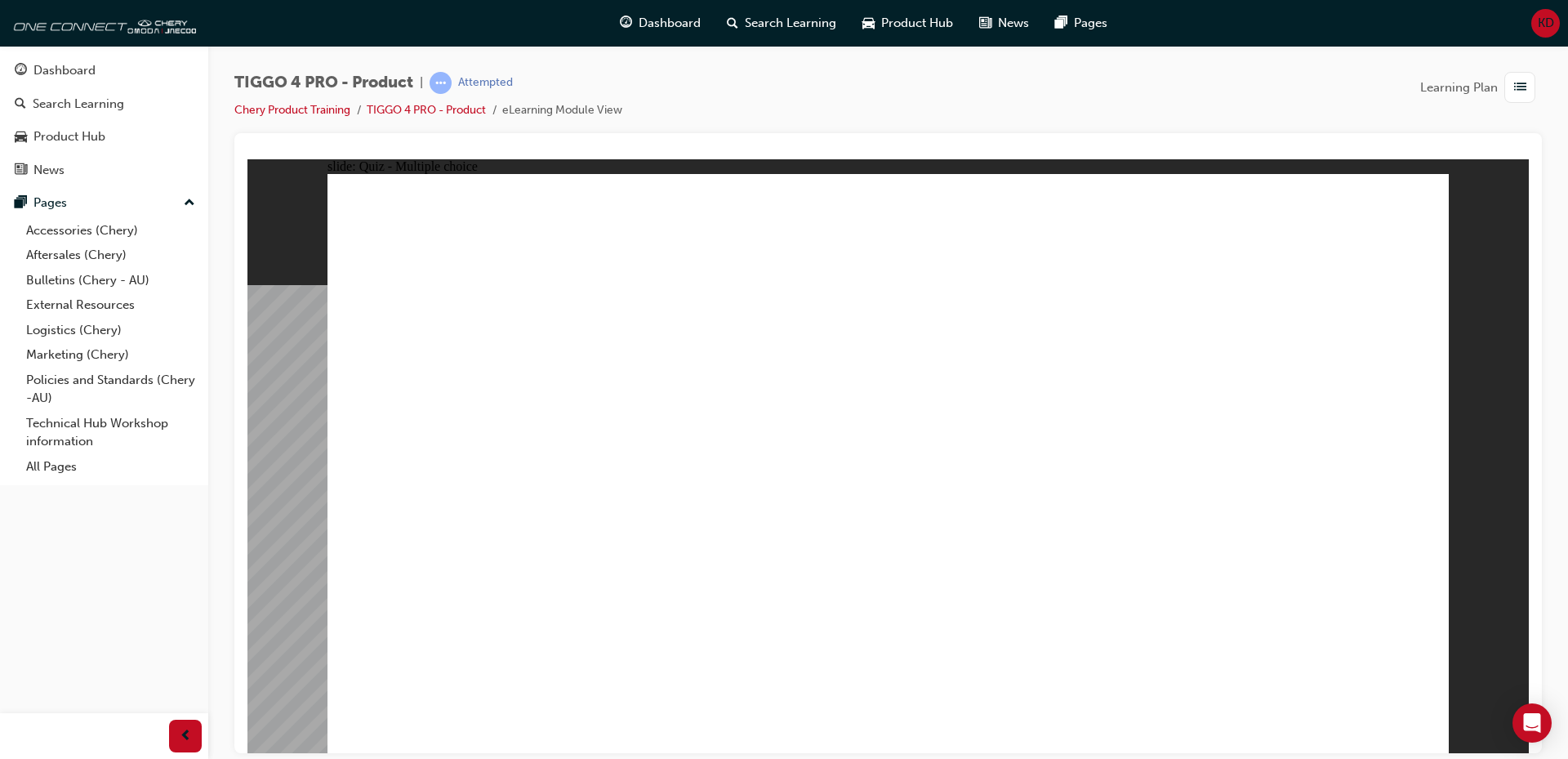
radio input "true"
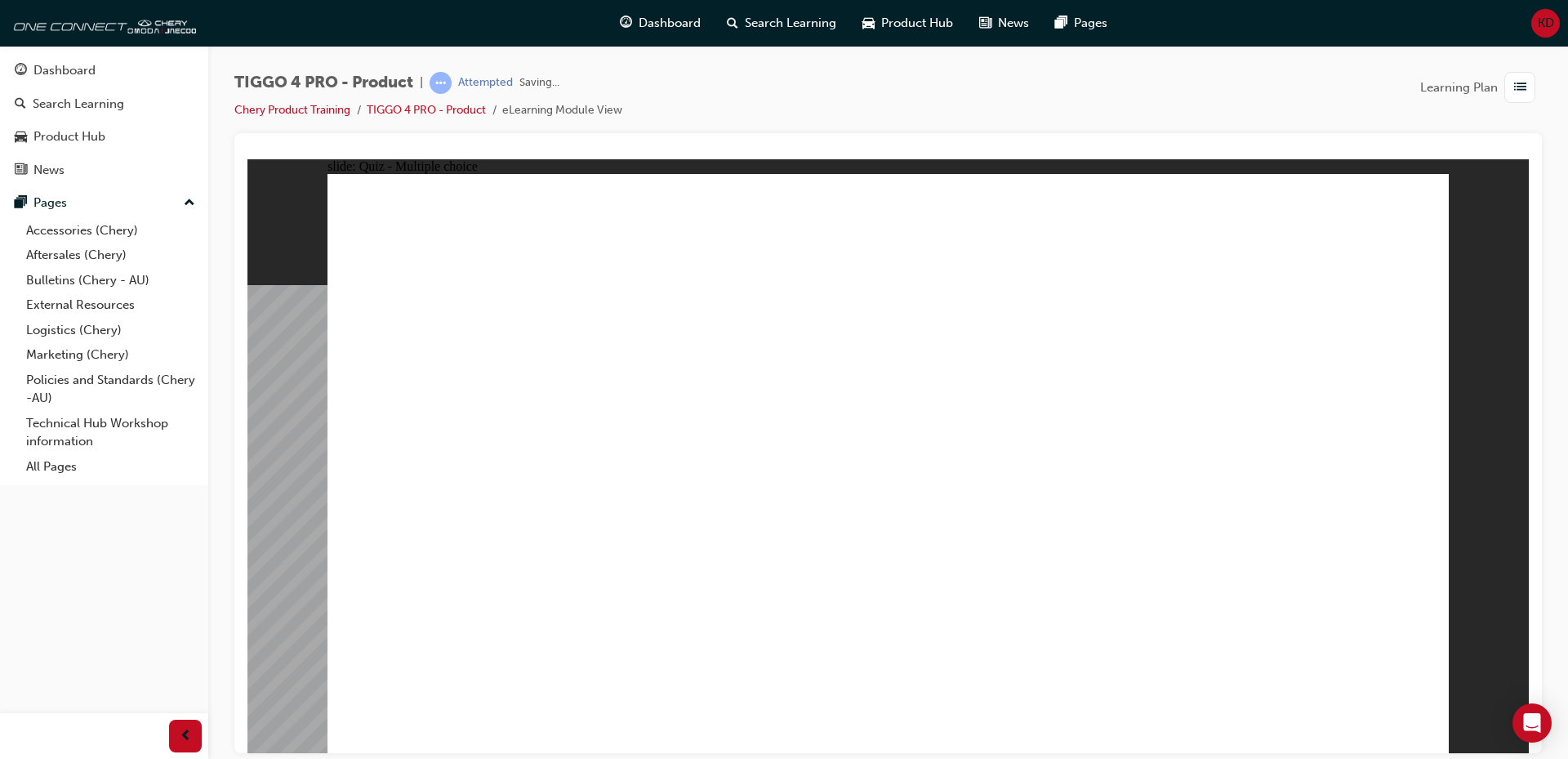
drag, startPoint x: 495, startPoint y: 406, endPoint x: 1146, endPoint y: 417, distance: 651.1
drag, startPoint x: 1172, startPoint y: 357, endPoint x: 1238, endPoint y: 370, distance: 67.3
drag, startPoint x: 734, startPoint y: 531, endPoint x: 1272, endPoint y: 457, distance: 543.1
drag, startPoint x: 897, startPoint y: 474, endPoint x: 1309, endPoint y: 476, distance: 412.0
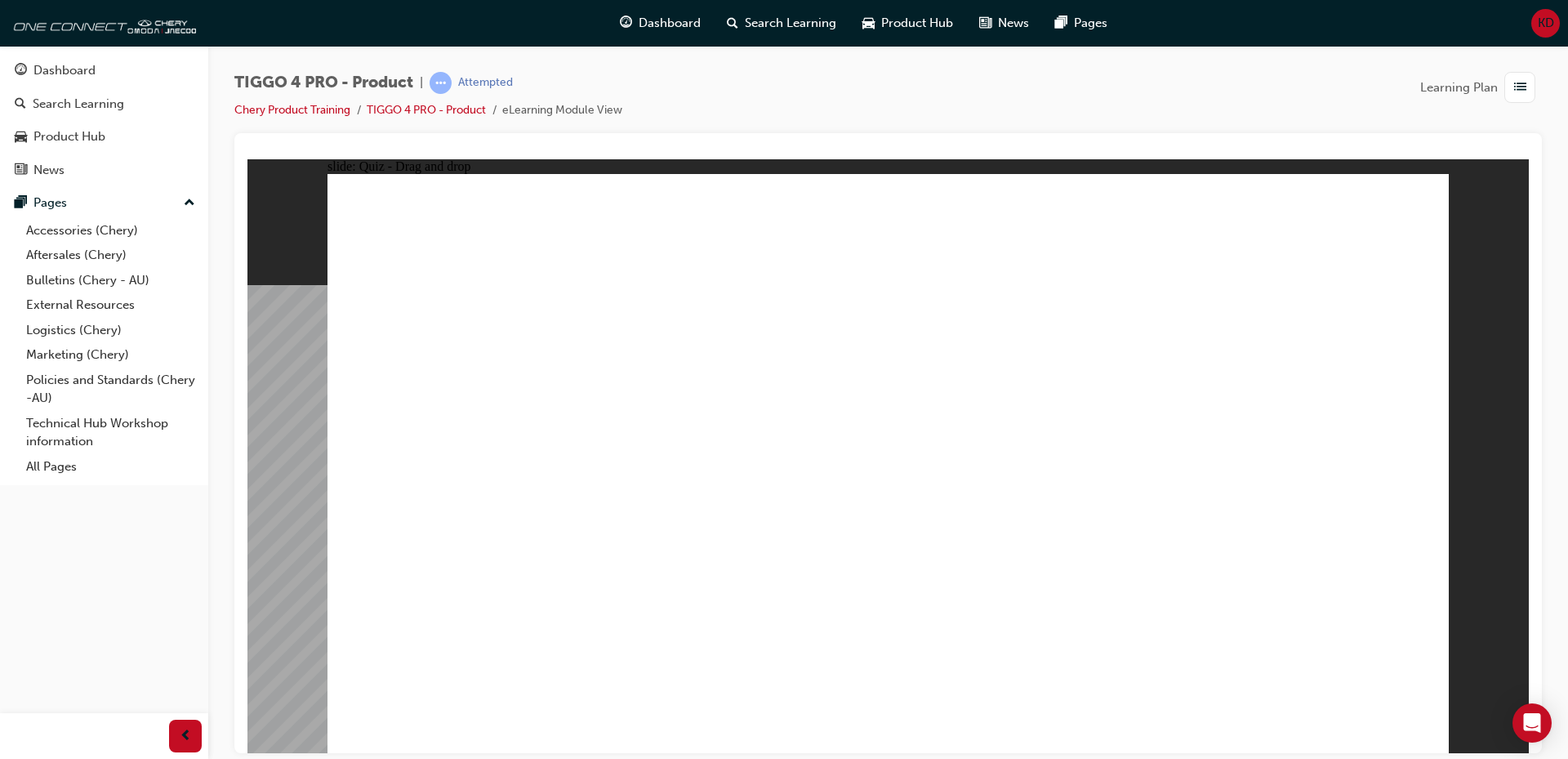
drag, startPoint x: 429, startPoint y: 474, endPoint x: 1246, endPoint y: 565, distance: 822.1
drag, startPoint x: 1005, startPoint y: 520, endPoint x: 1278, endPoint y: 527, distance: 273.1
drag, startPoint x: 599, startPoint y: 590, endPoint x: 1023, endPoint y: 502, distance: 433.0
drag, startPoint x: 491, startPoint y: 523, endPoint x: 971, endPoint y: 460, distance: 484.1
drag, startPoint x: 748, startPoint y: 407, endPoint x: 1025, endPoint y: 446, distance: 279.7
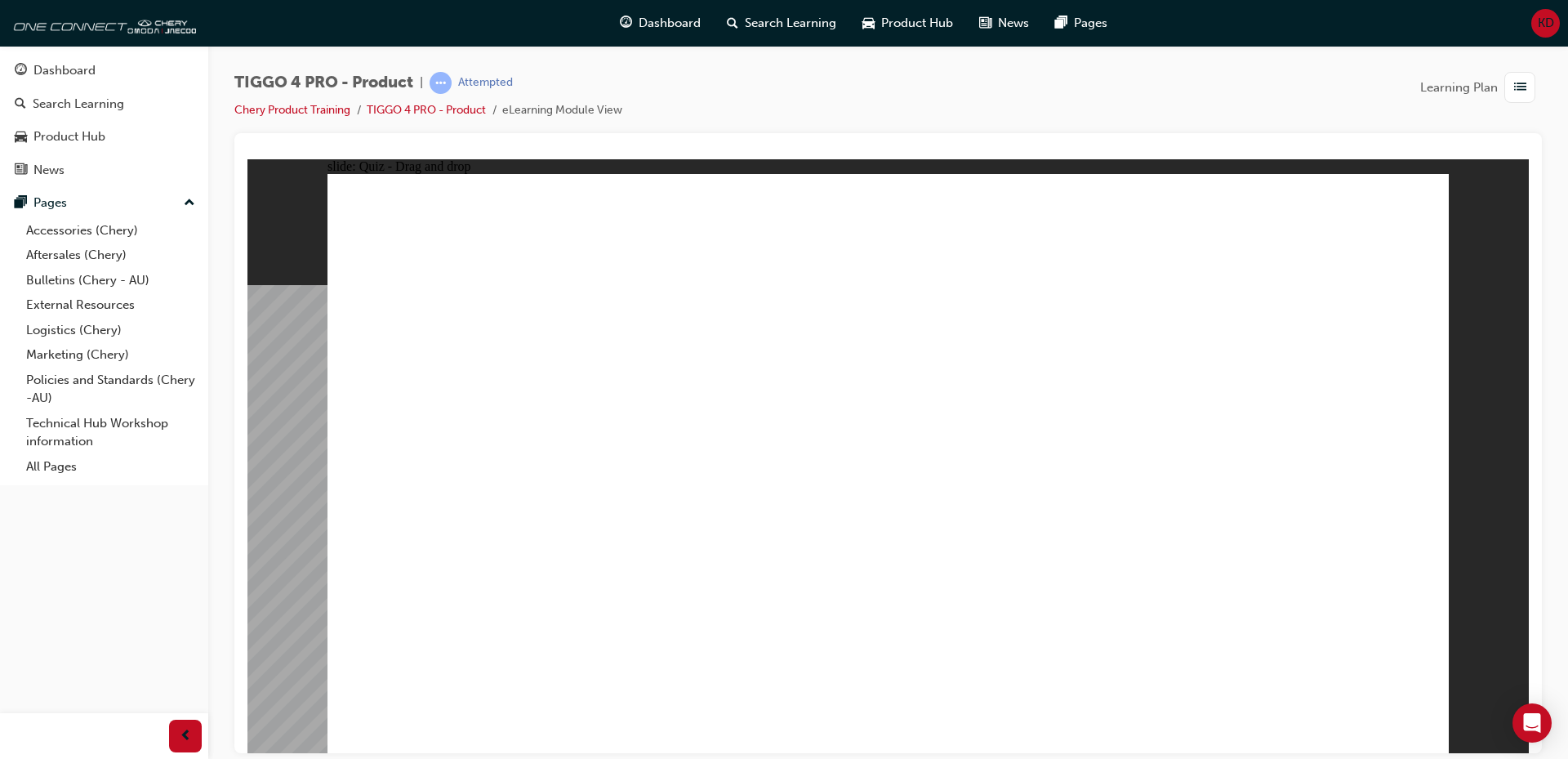
radio input "true"
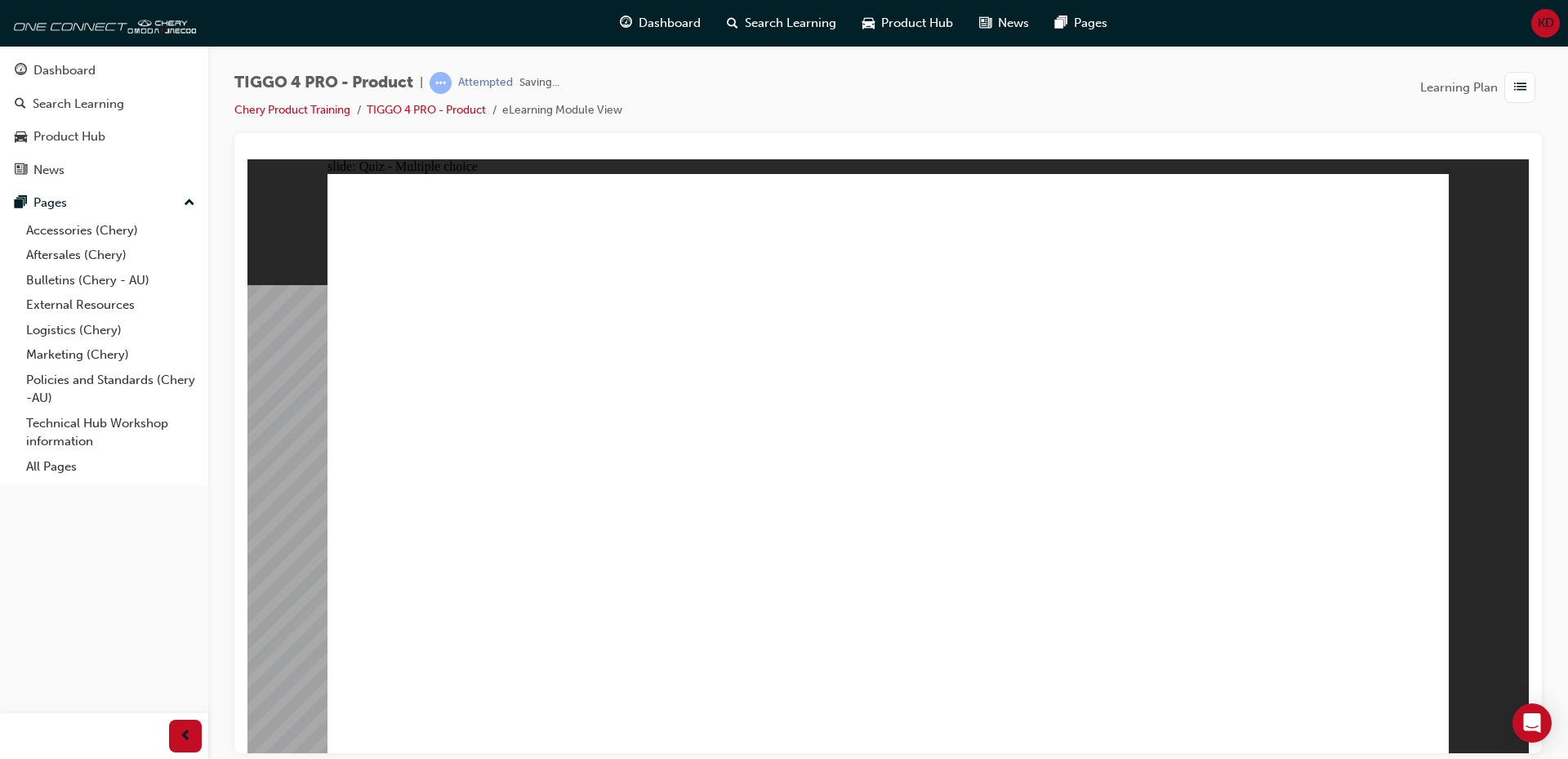
radio input "true"
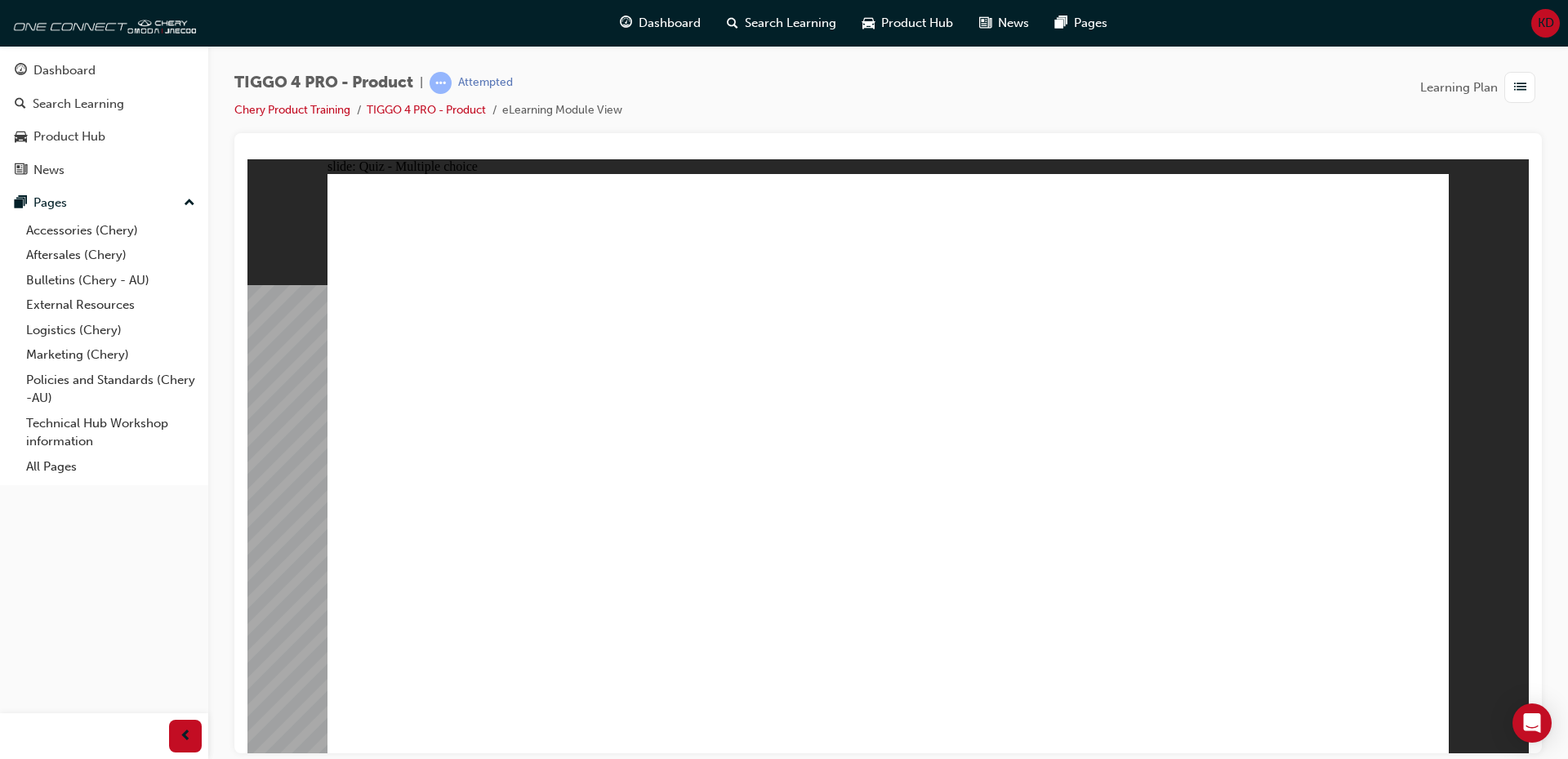
radio input "true"
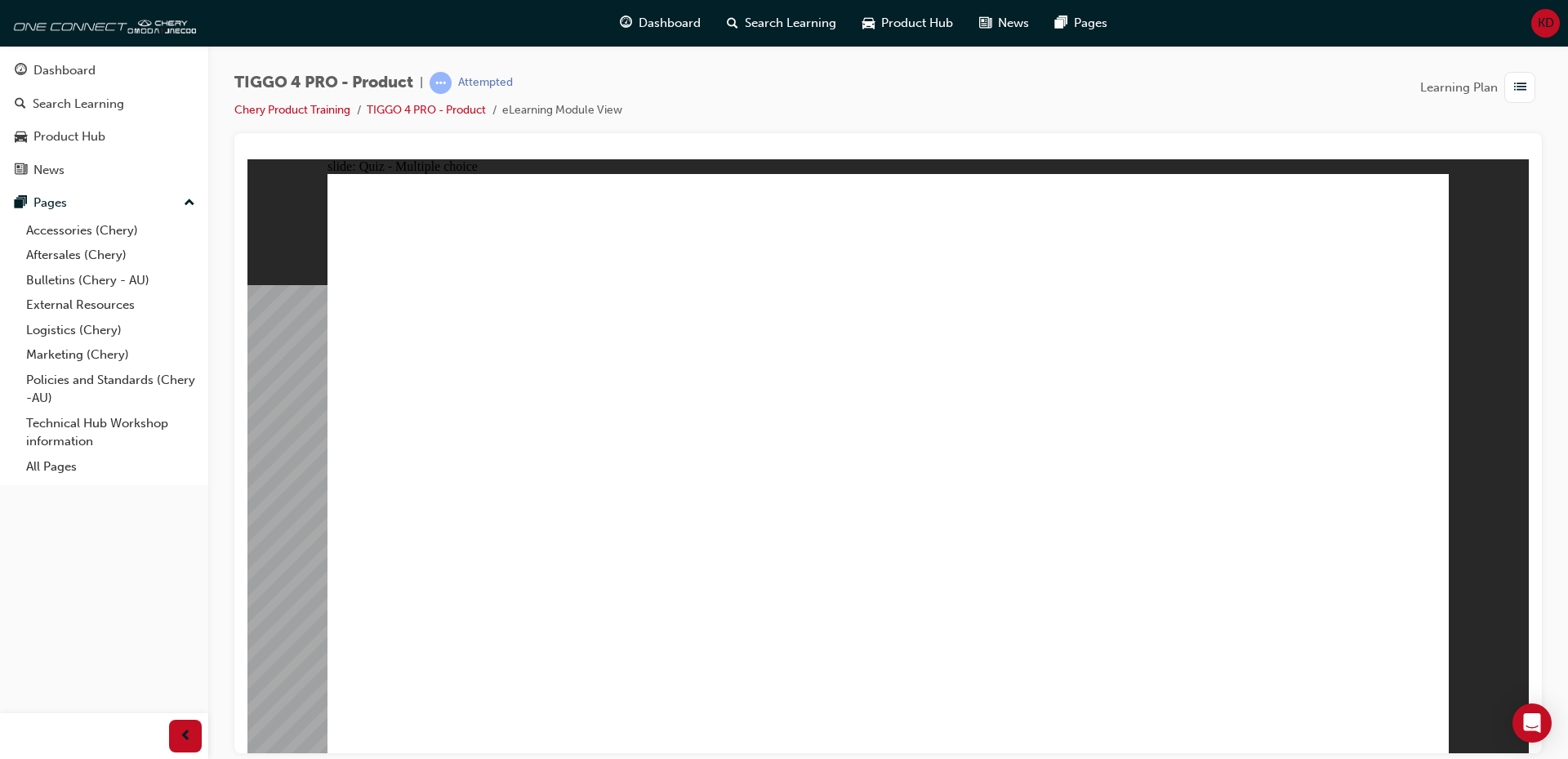
radio input "true"
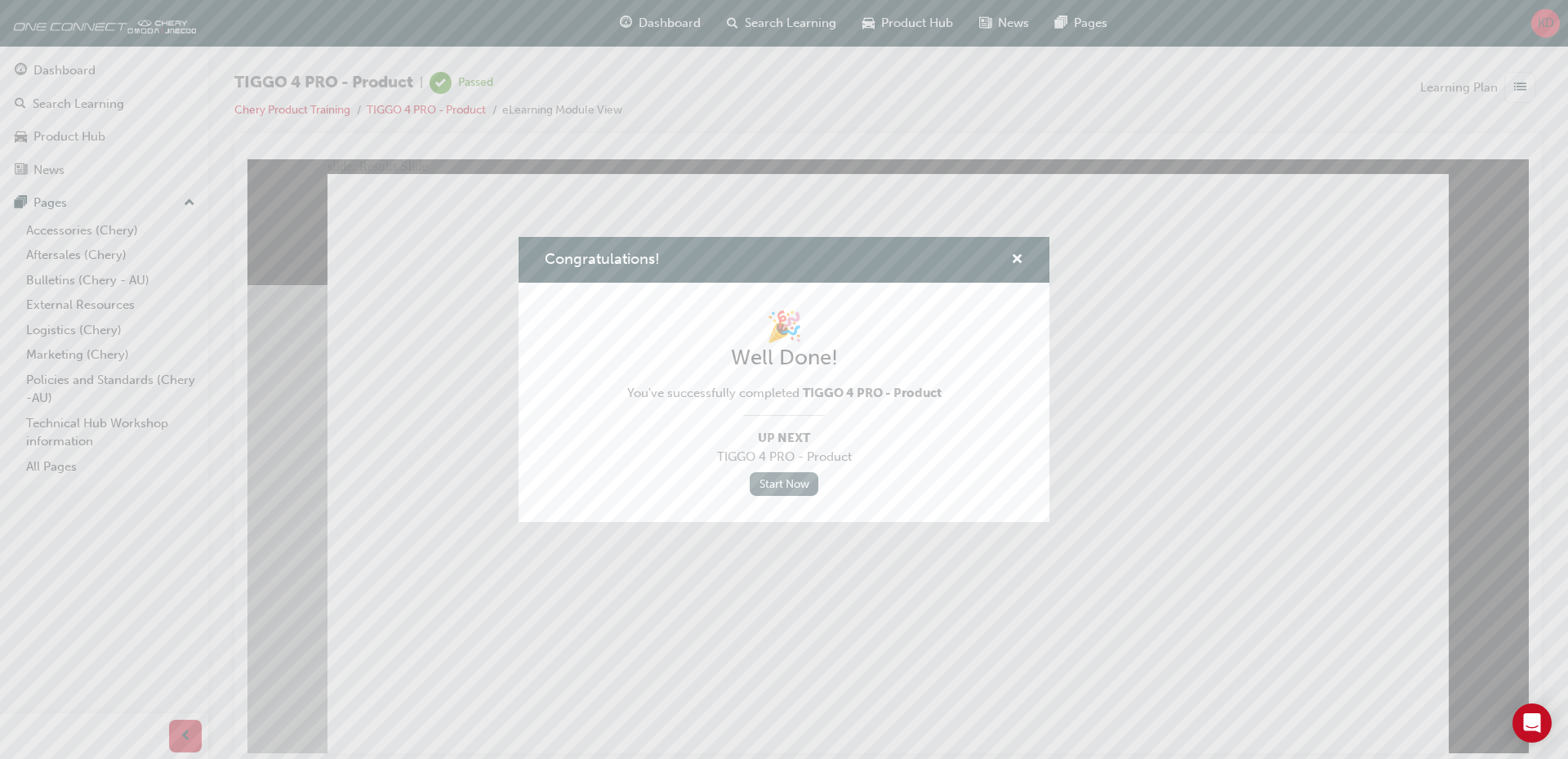
click at [790, 493] on link "Start Now" at bounding box center [784, 483] width 69 height 24
click at [1014, 263] on span "cross-icon" at bounding box center [1017, 261] width 12 height 15
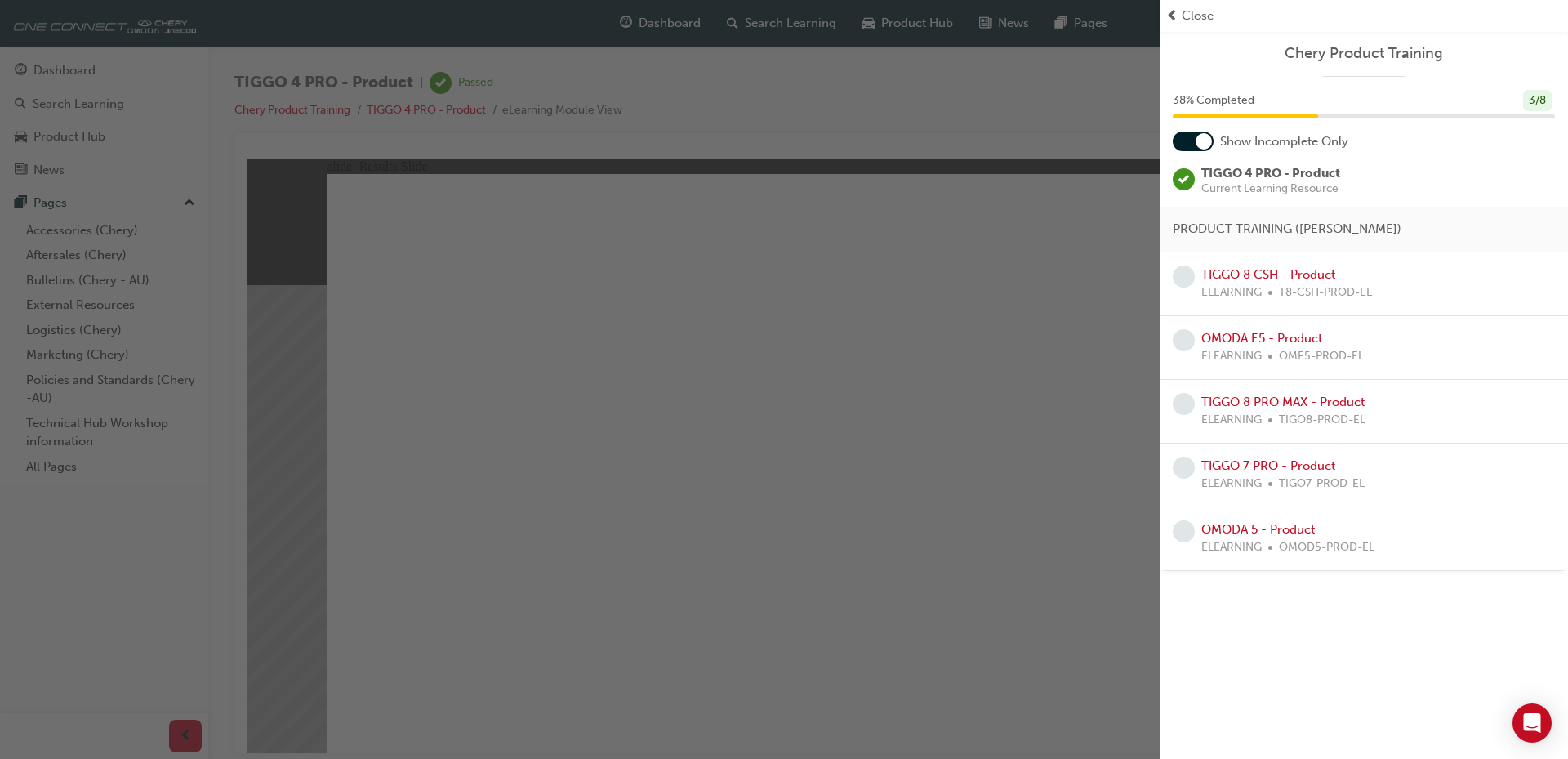
click at [1173, 15] on span "prev-icon" at bounding box center [1172, 16] width 12 height 19
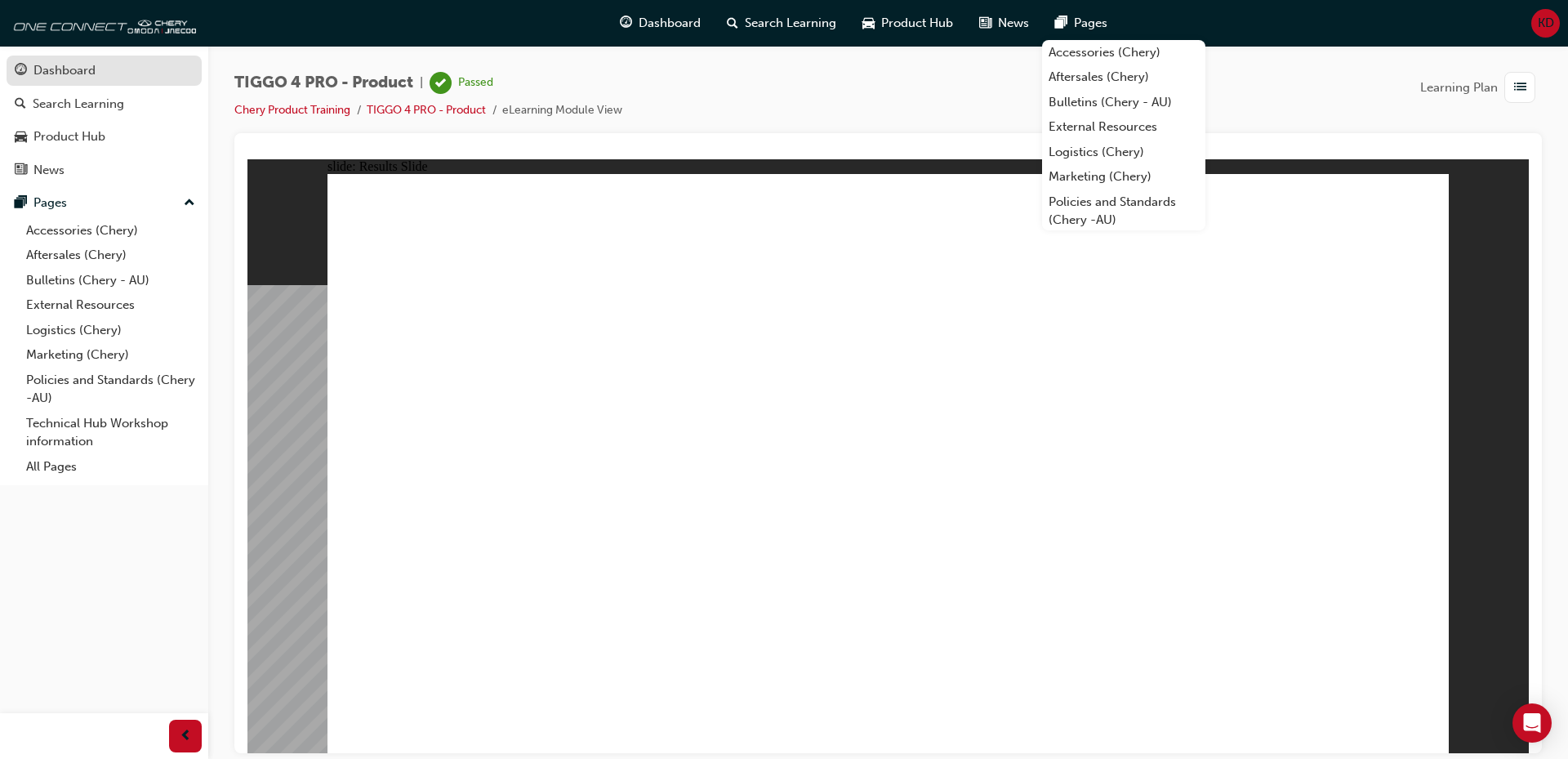
click at [37, 67] on div "Dashboard" at bounding box center [64, 71] width 62 height 19
